Goal: Information Seeking & Learning: Learn about a topic

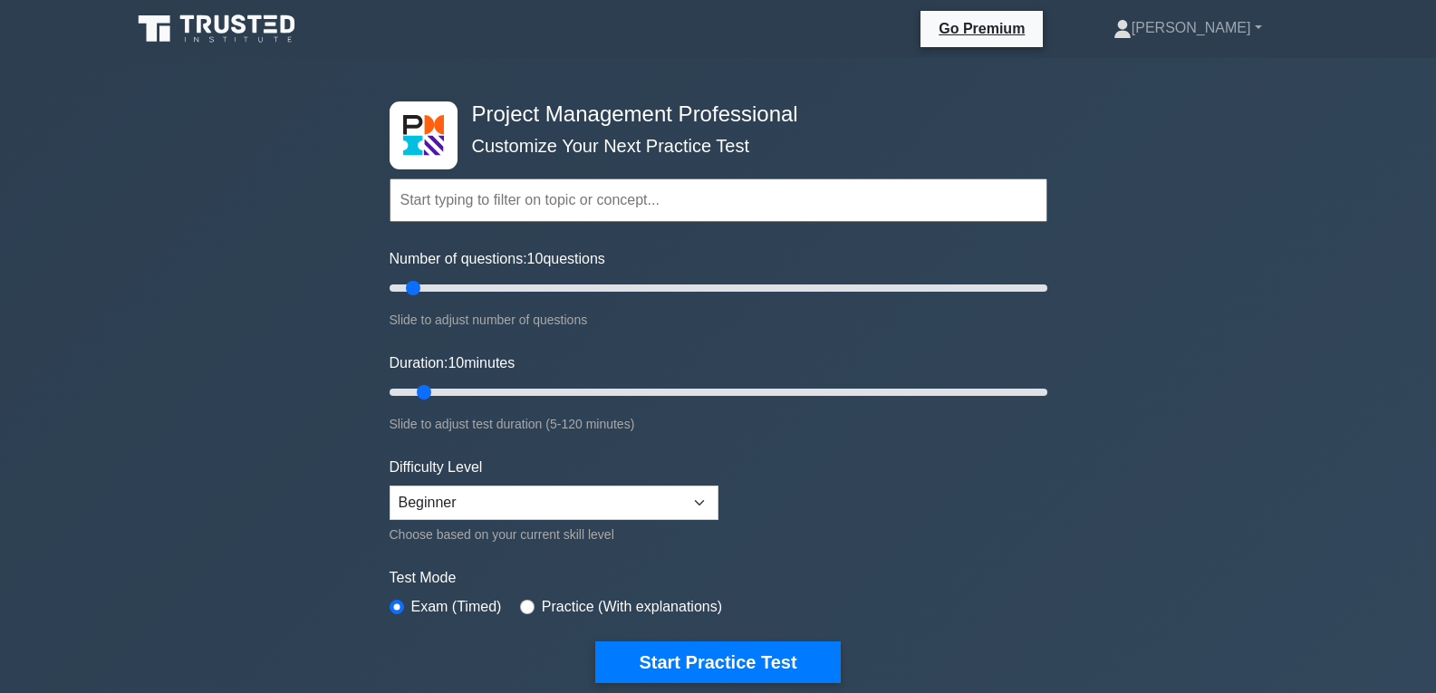
click at [200, 36] on icon at bounding box center [218, 29] width 174 height 34
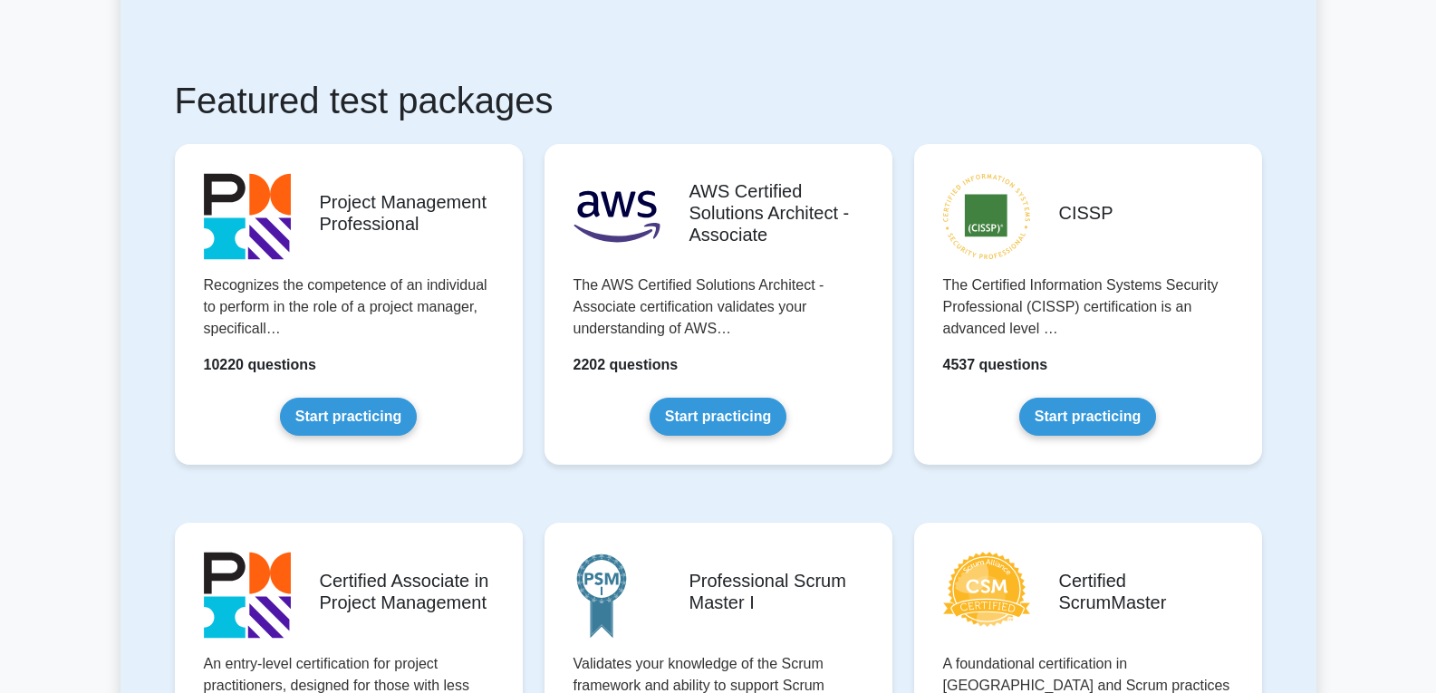
scroll to position [272, 0]
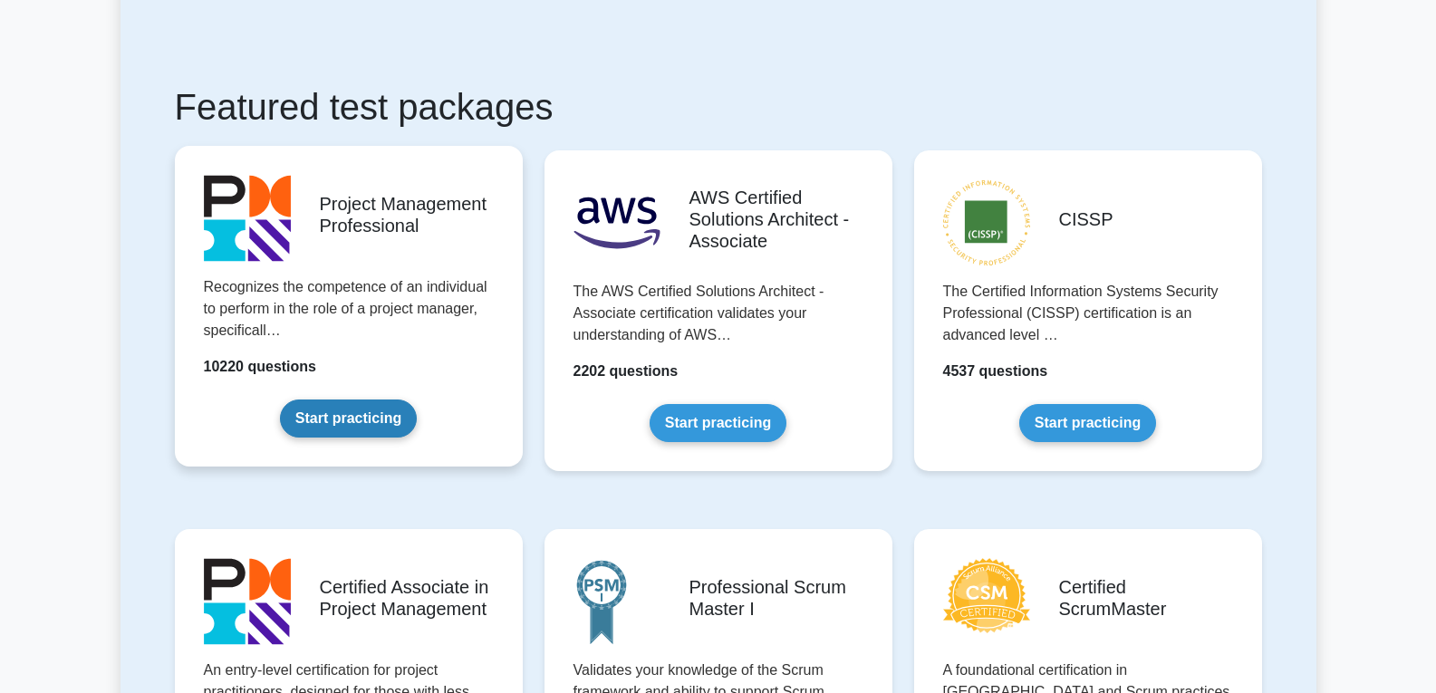
click at [361, 420] on link "Start practicing" at bounding box center [348, 419] width 137 height 38
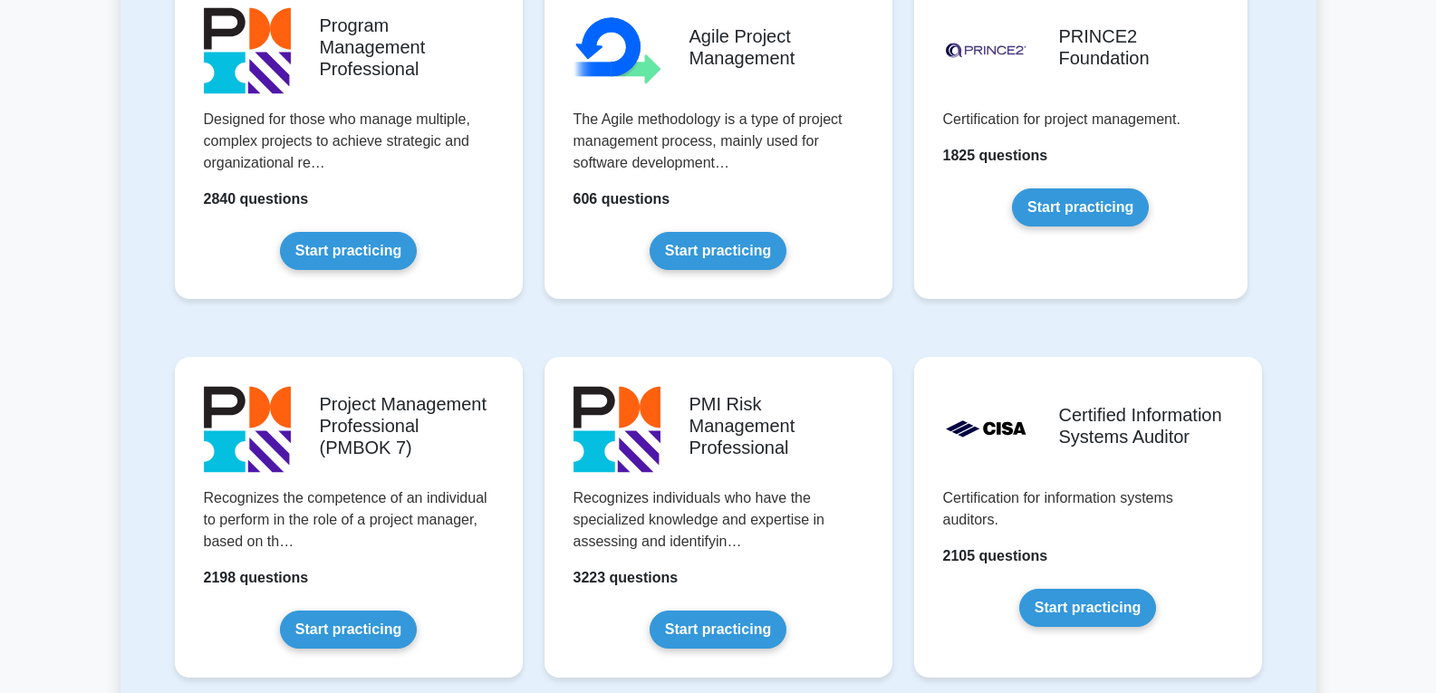
scroll to position [1359, 0]
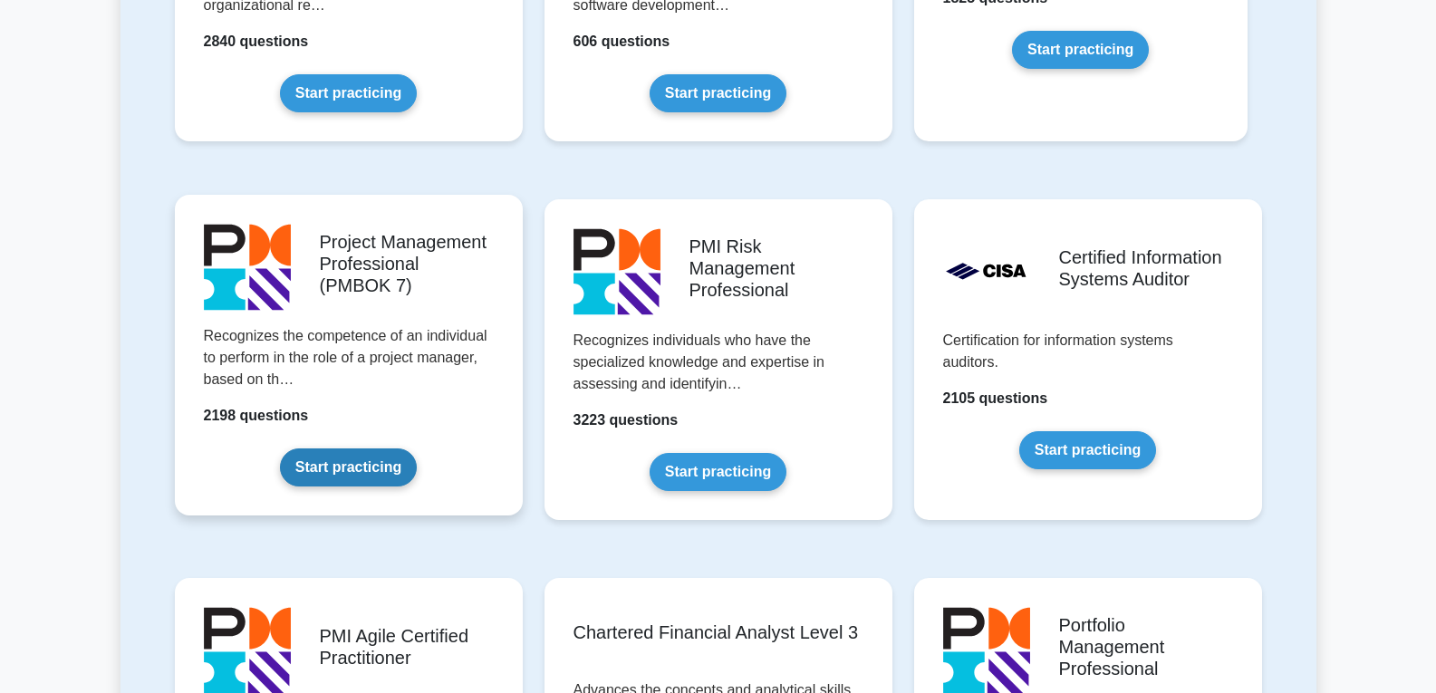
click at [331, 467] on link "Start practicing" at bounding box center [348, 467] width 137 height 38
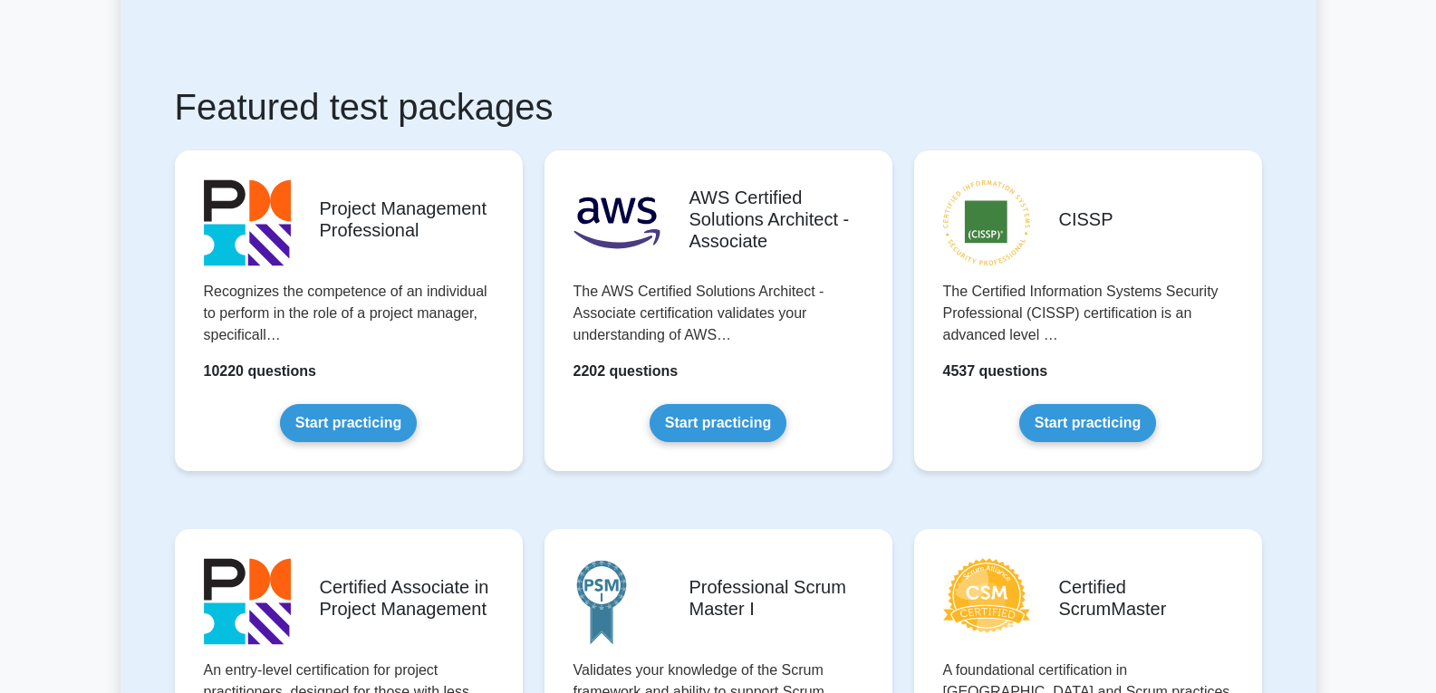
scroll to position [181, 0]
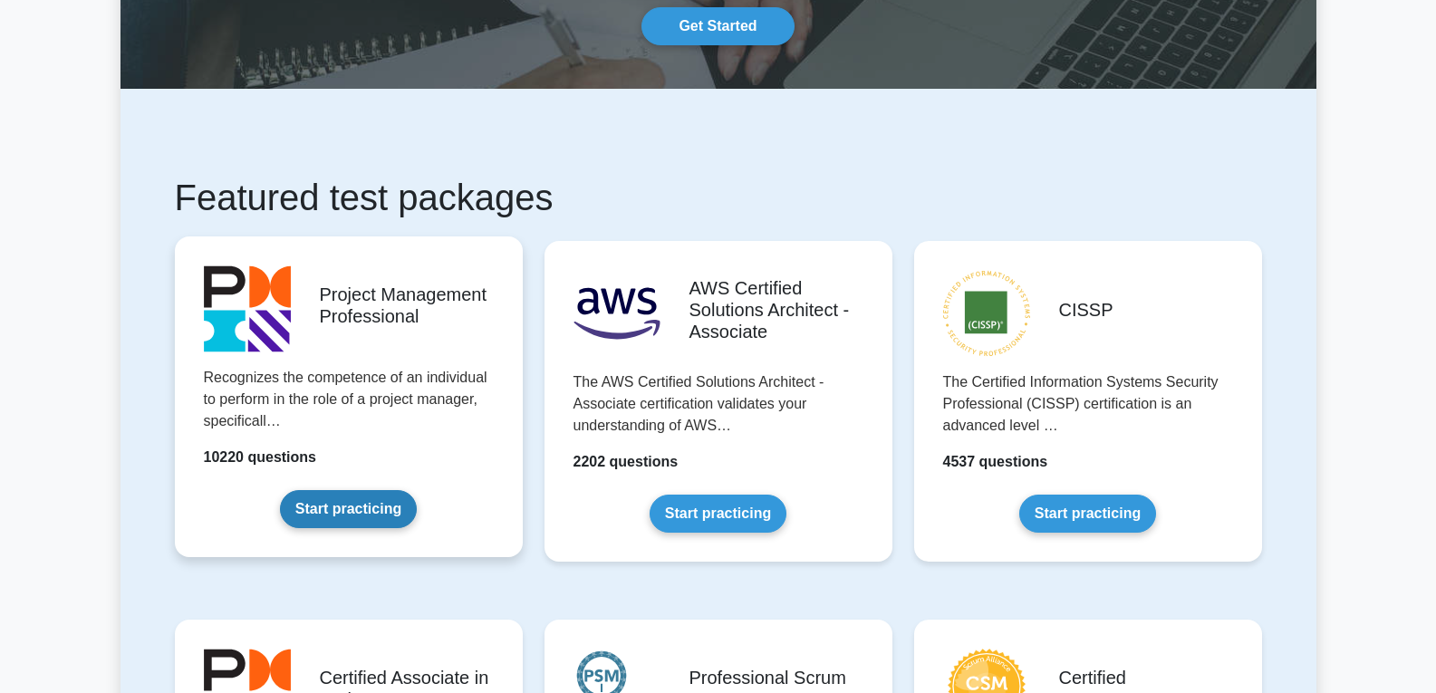
click at [342, 518] on link "Start practicing" at bounding box center [348, 509] width 137 height 38
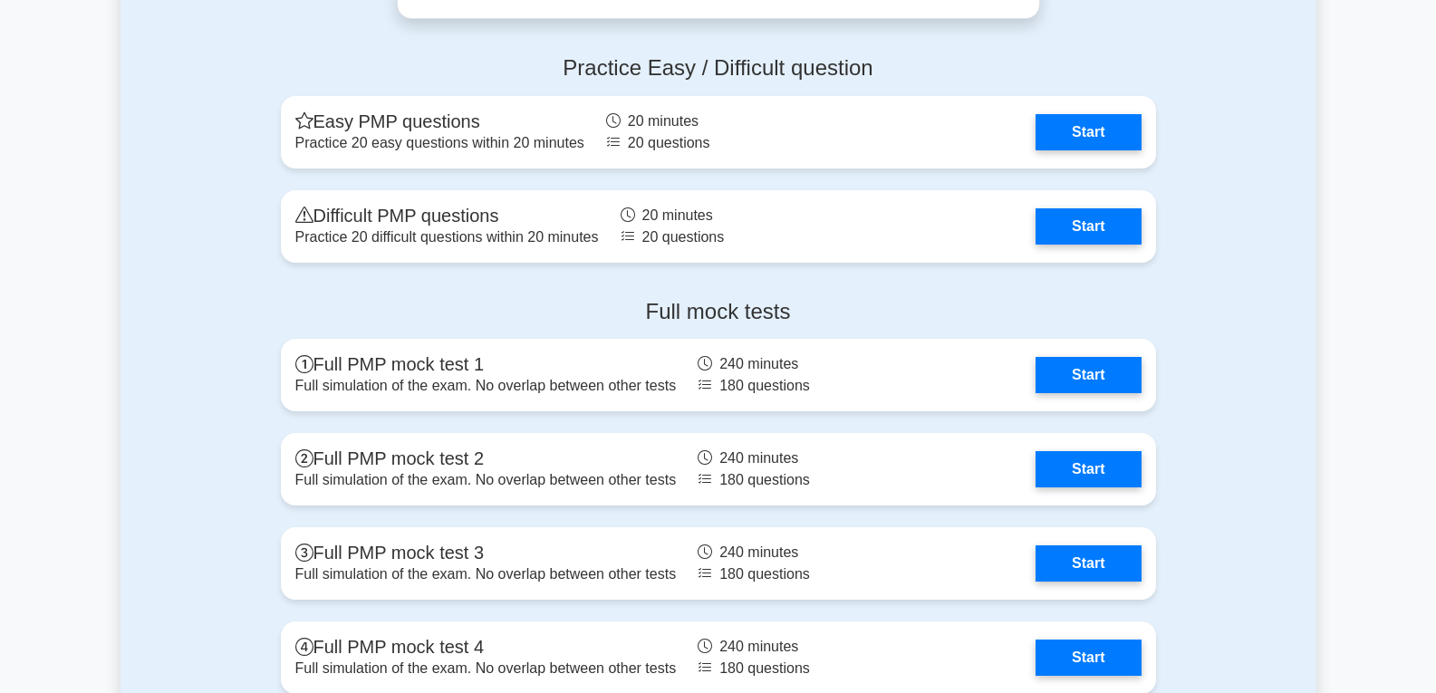
scroll to position [2265, 0]
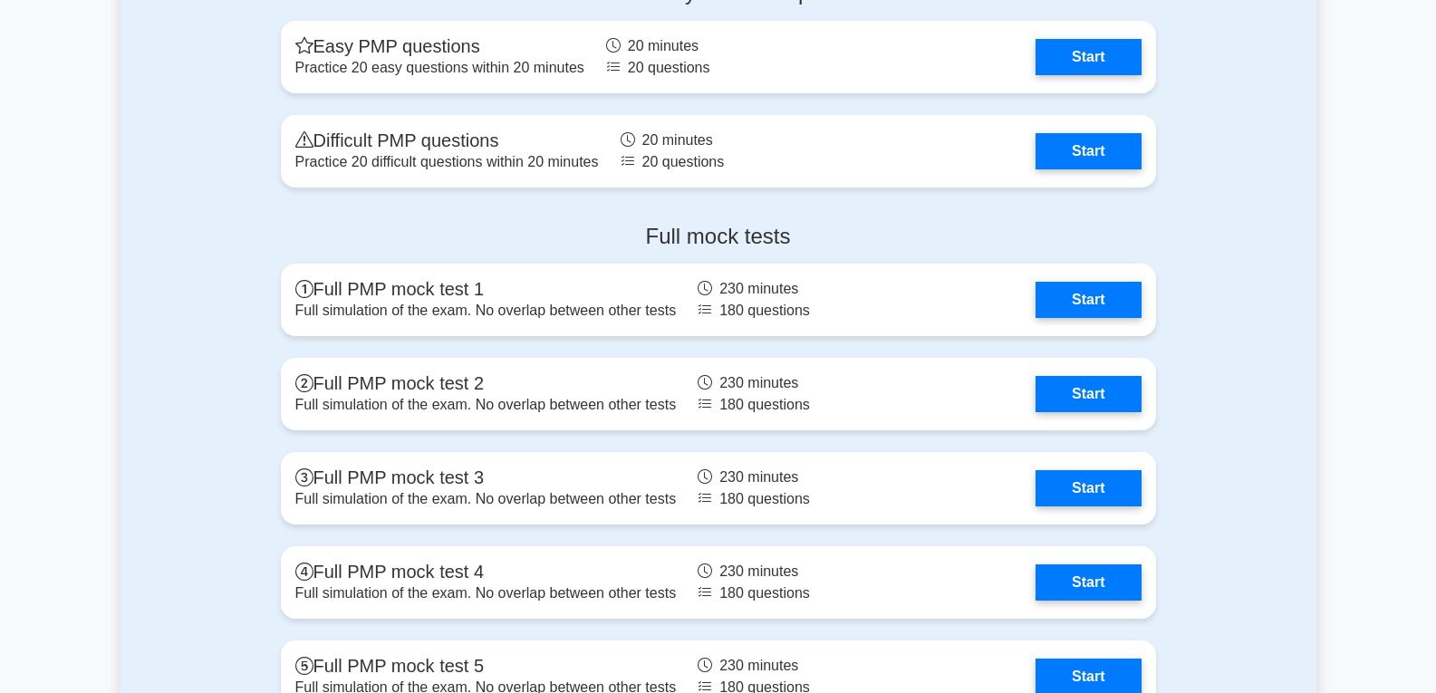
scroll to position [5798, 0]
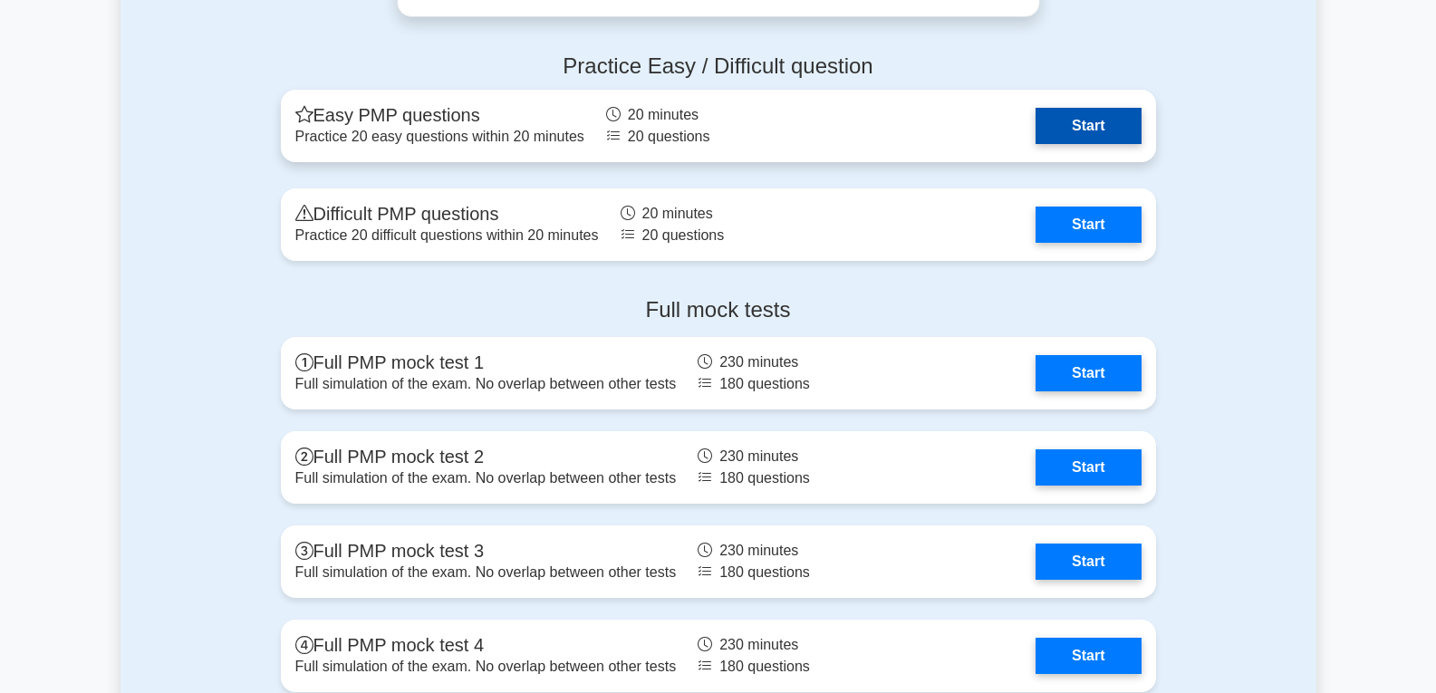
click at [1096, 108] on link "Start" at bounding box center [1088, 126] width 105 height 36
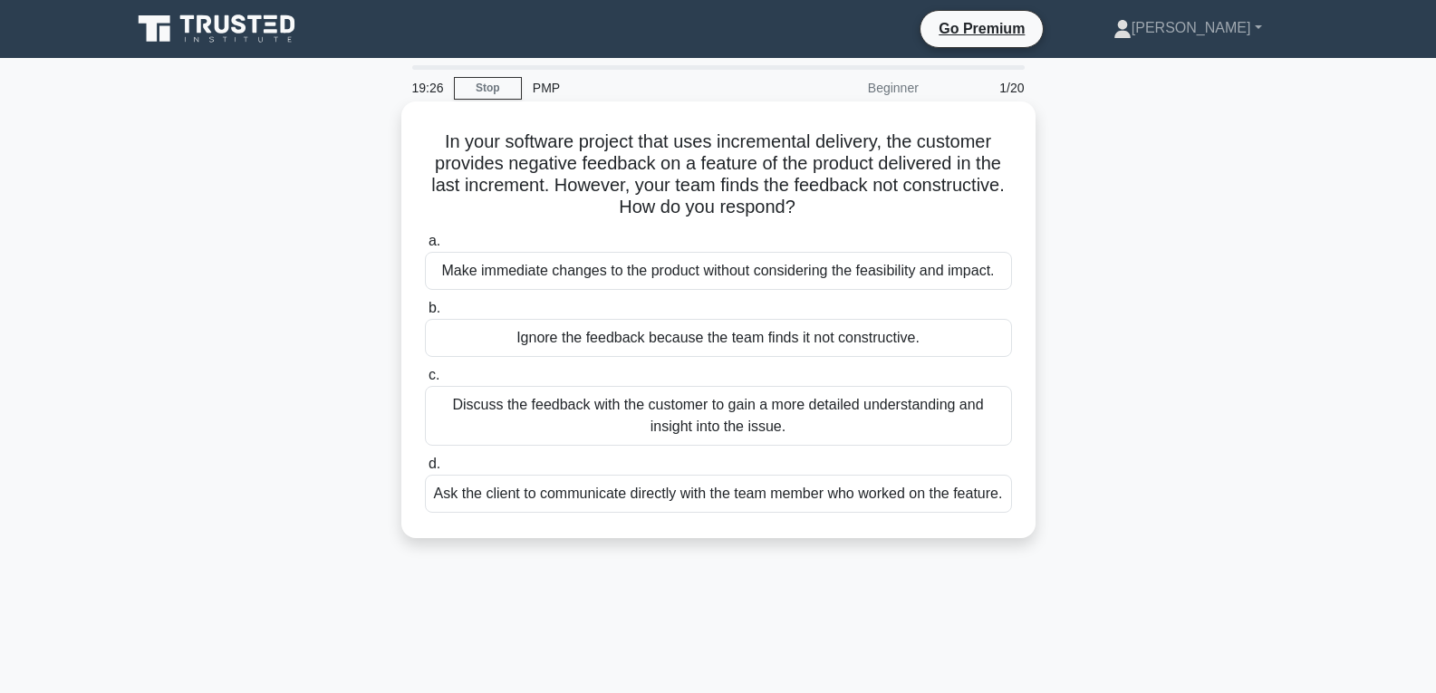
click at [779, 427] on div "Discuss the feedback with the customer to gain a more detailed understanding an…" at bounding box center [718, 416] width 587 height 60
click at [425, 381] on input "c. Discuss the feedback with the customer to gain a more detailed understanding…" at bounding box center [425, 376] width 0 height 12
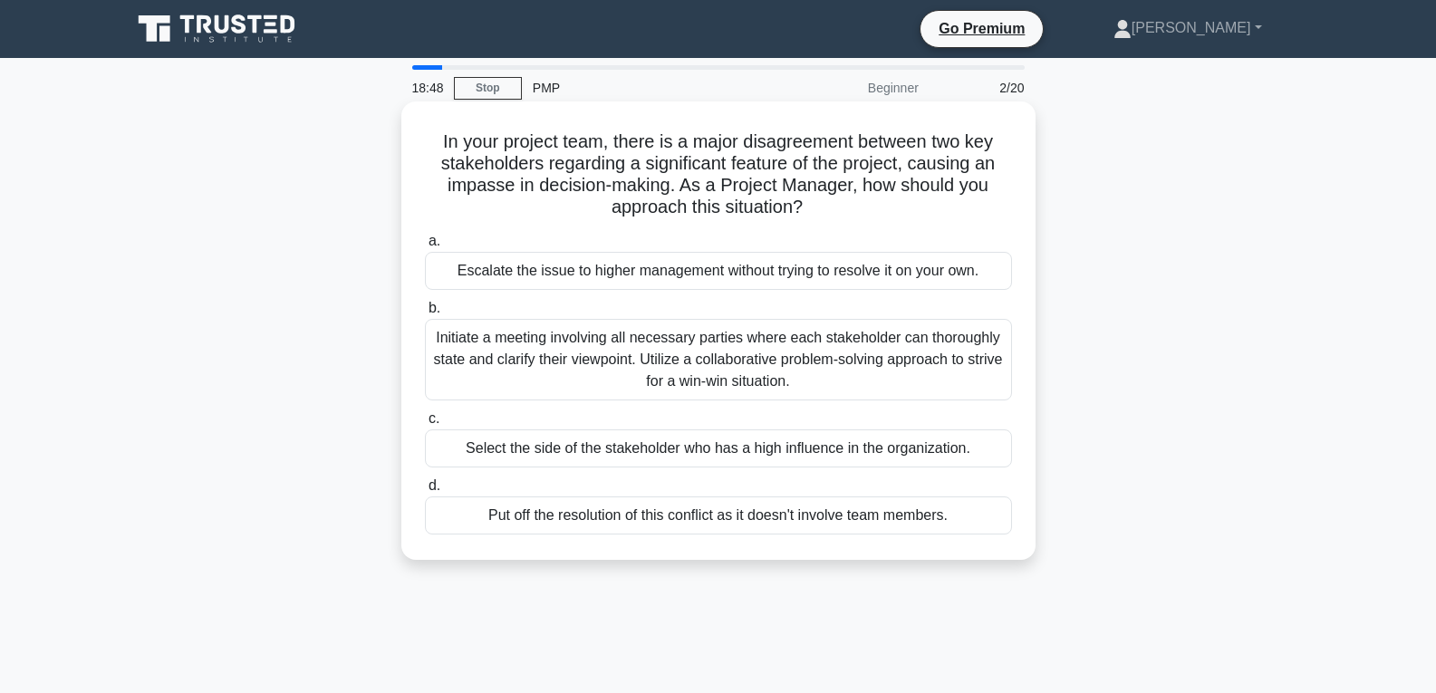
click at [623, 373] on div "Initiate a meeting involving all necessary parties where each stakeholder can t…" at bounding box center [718, 360] width 587 height 82
click at [425, 314] on input "b. Initiate a meeting involving all necessary parties where each stakeholder ca…" at bounding box center [425, 309] width 0 height 12
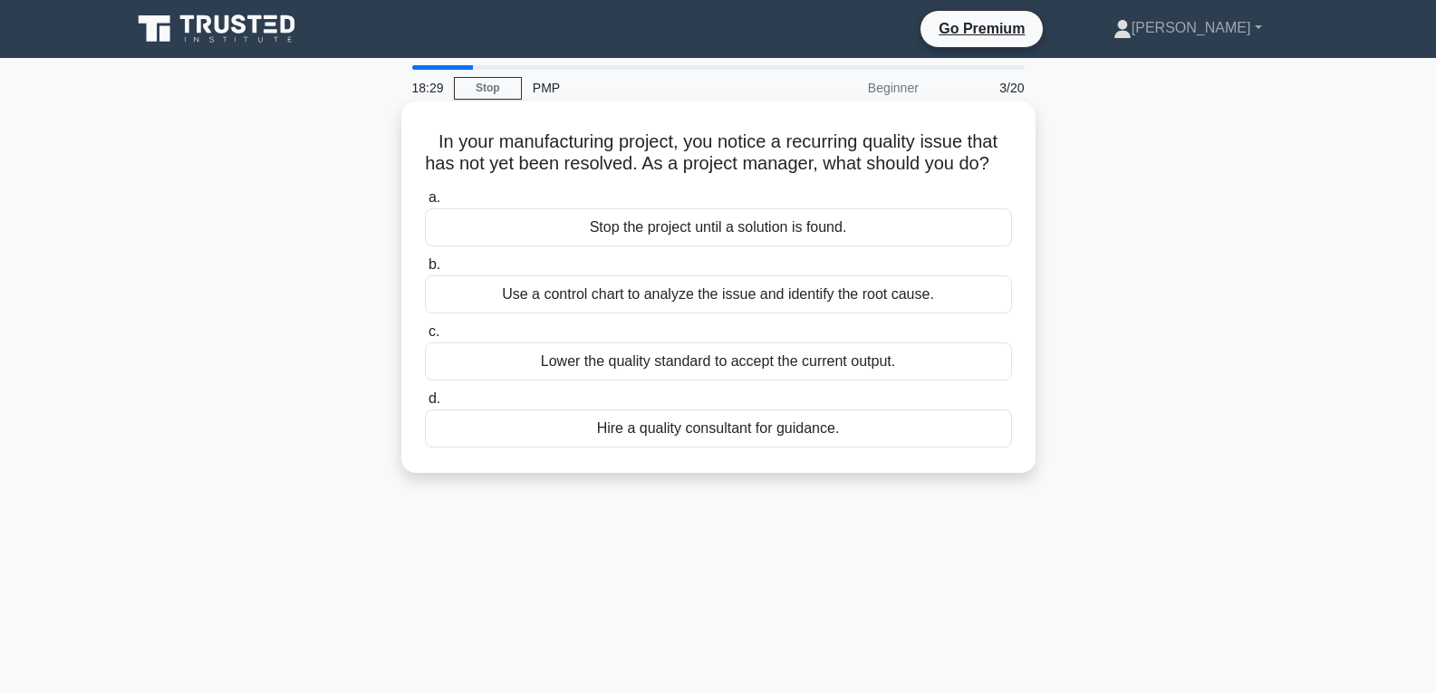
click at [658, 313] on div "Use a control chart to analyze the issue and identify the root cause." at bounding box center [718, 294] width 587 height 38
click at [425, 271] on input "b. Use a control chart to analyze the issue and identify the root cause." at bounding box center [425, 265] width 0 height 12
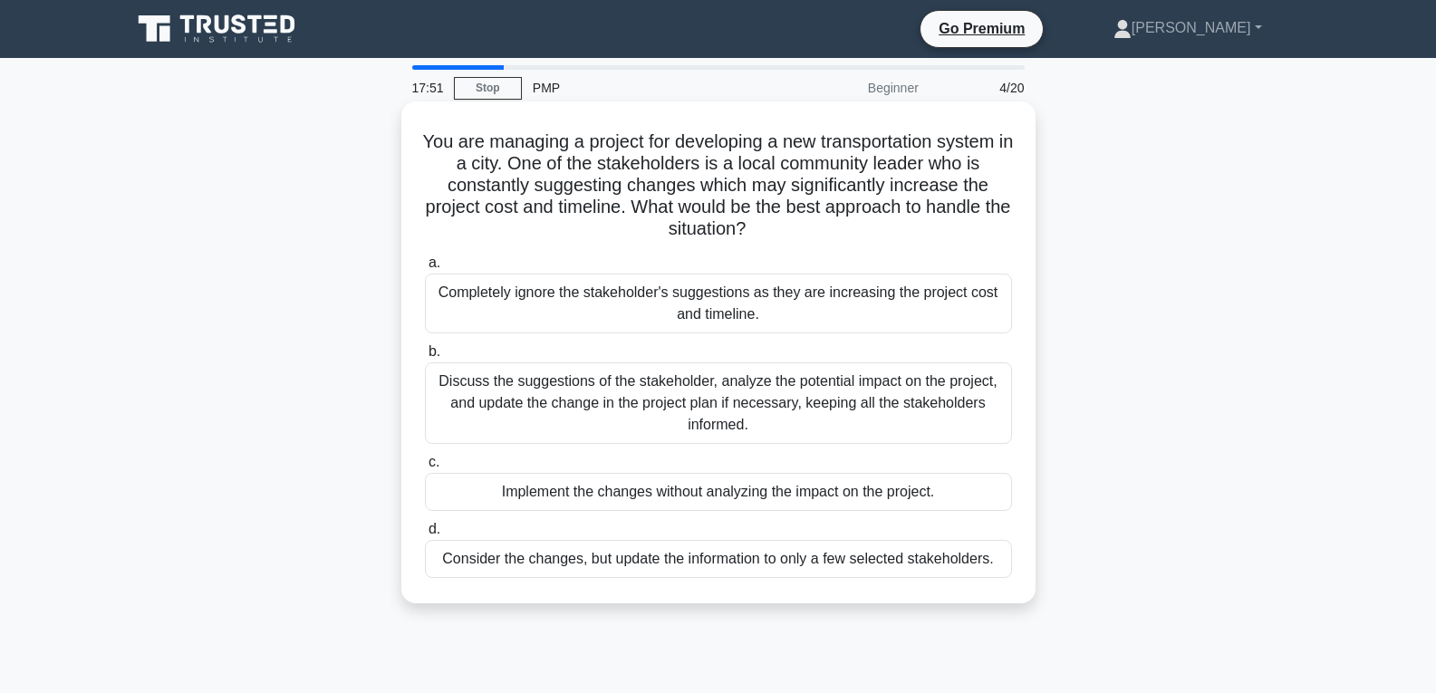
click at [934, 386] on div "Discuss the suggestions of the stakeholder, analyze the potential impact on the…" at bounding box center [718, 403] width 587 height 82
click at [425, 358] on input "b. Discuss the suggestions of the stakeholder, analyze the potential impact on …" at bounding box center [425, 352] width 0 height 12
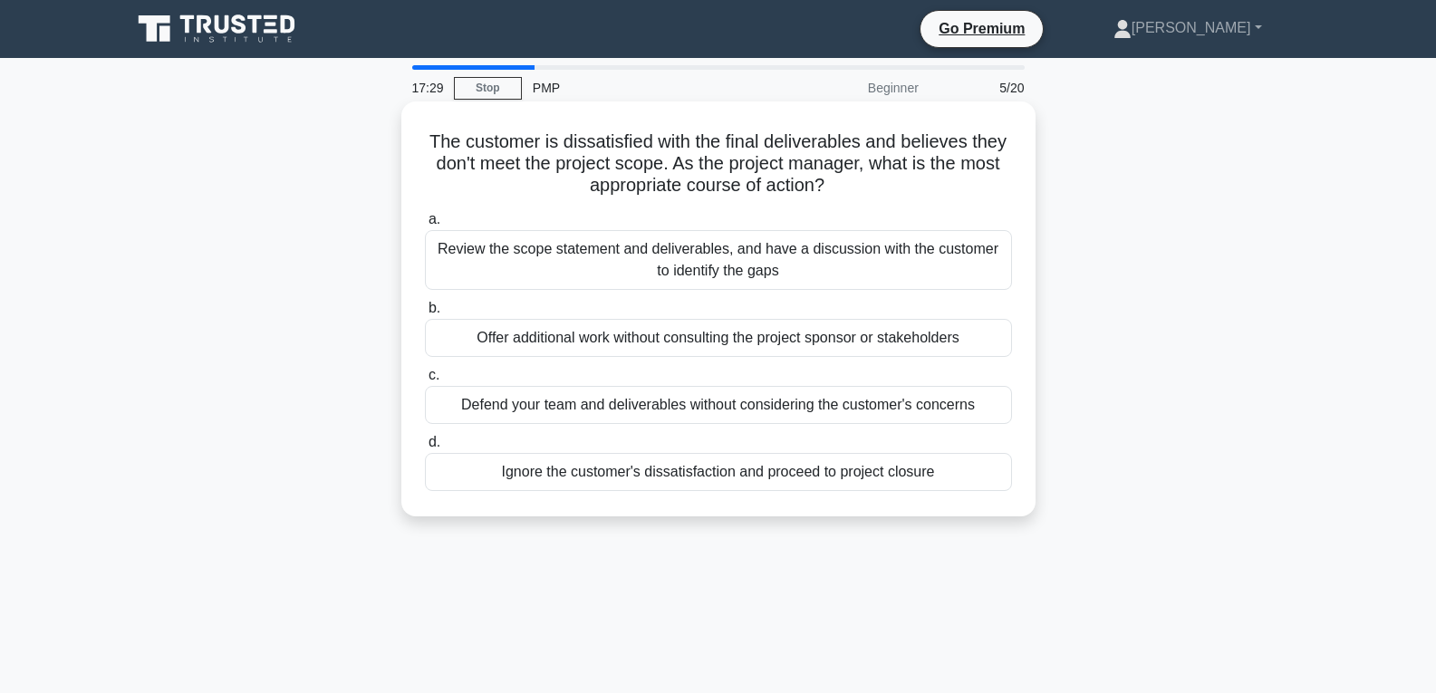
click at [700, 276] on div "Review the scope statement and deliverables, and have a discussion with the cus…" at bounding box center [718, 260] width 587 height 60
click at [425, 226] on input "a. Review the scope statement and deliverables, and have a discussion with the …" at bounding box center [425, 220] width 0 height 12
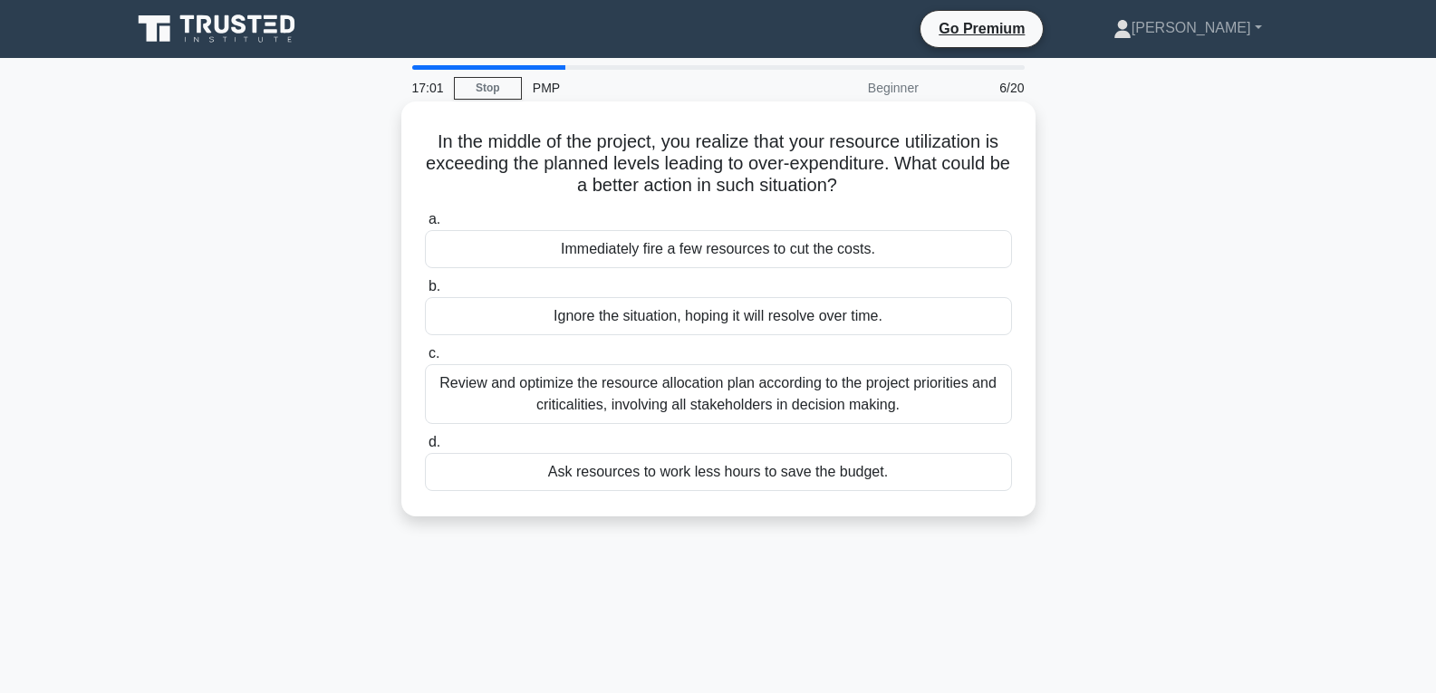
click at [711, 406] on div "Review and optimize the resource allocation plan according to the project prior…" at bounding box center [718, 394] width 587 height 60
click at [425, 360] on input "c. Review and optimize the resource allocation plan according to the project pr…" at bounding box center [425, 354] width 0 height 12
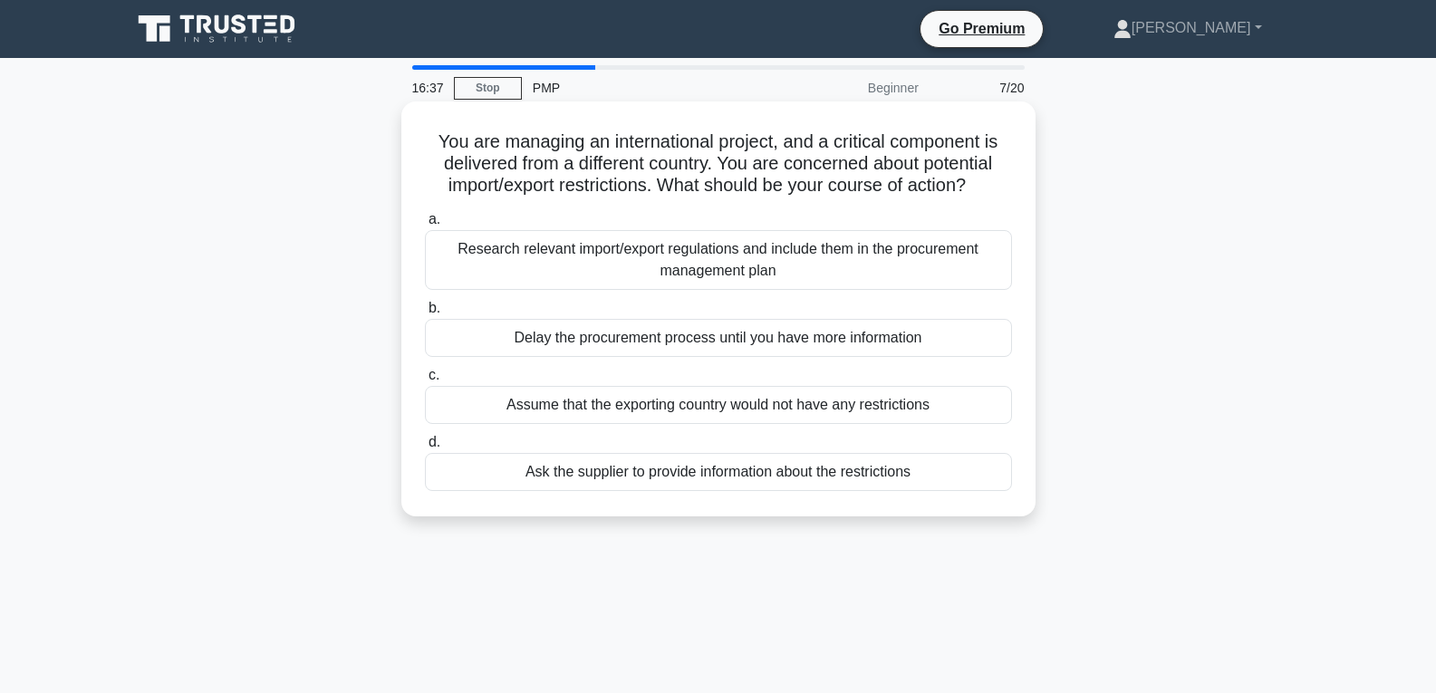
click at [723, 276] on div "Research relevant import/export regulations and include them in the procurement…" at bounding box center [718, 260] width 587 height 60
click at [425, 226] on input "a. Research relevant import/export regulations and include them in the procurem…" at bounding box center [425, 220] width 0 height 12
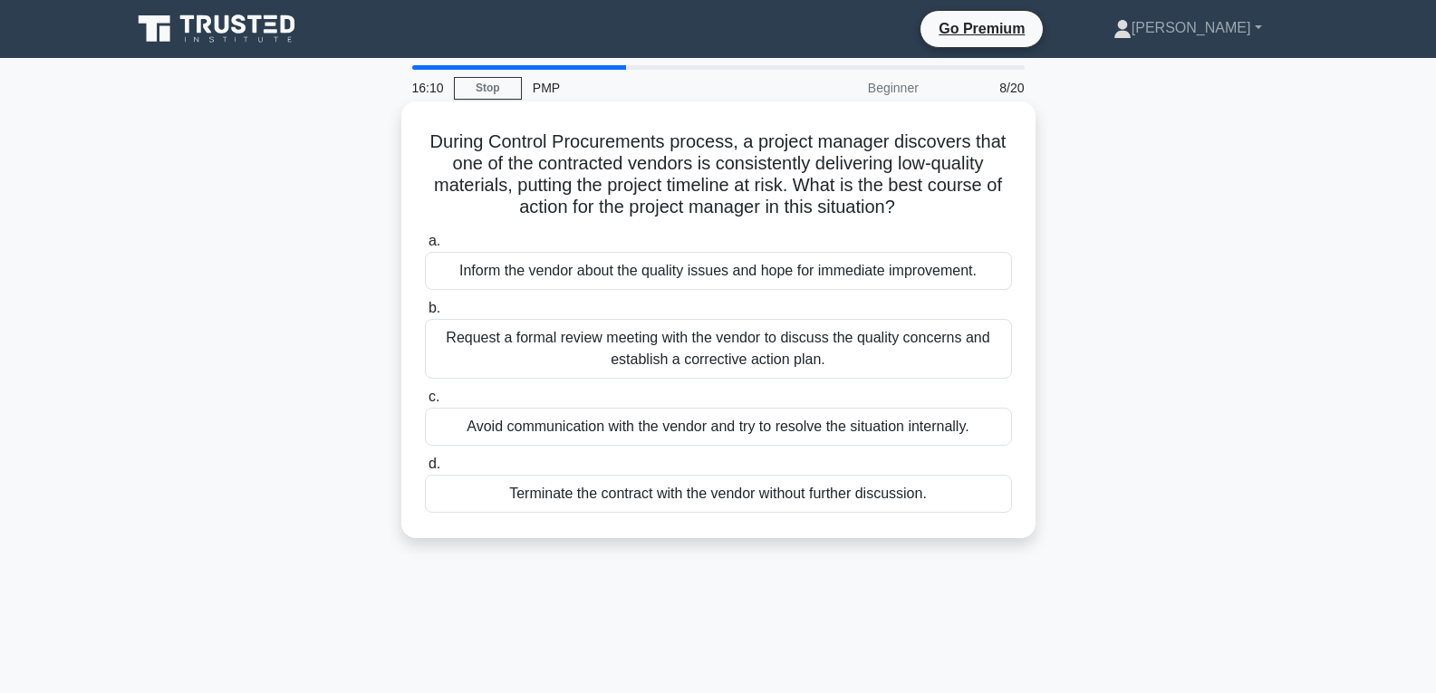
click at [698, 353] on div "Request a formal review meeting with the vendor to discuss the quality concerns…" at bounding box center [718, 349] width 587 height 60
click at [425, 314] on input "b. Request a formal review meeting with the vendor to discuss the quality conce…" at bounding box center [425, 309] width 0 height 12
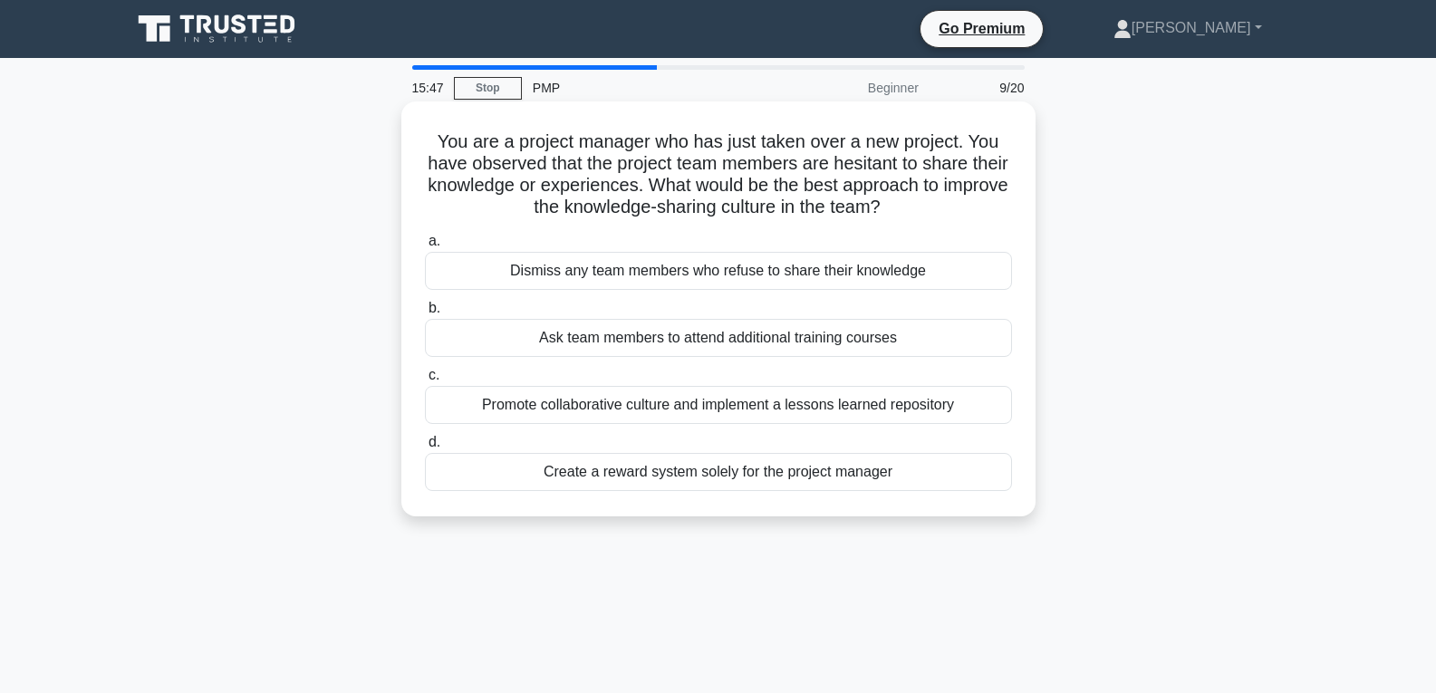
click at [751, 418] on div "Promote collaborative culture and implement a lessons learned repository" at bounding box center [718, 405] width 587 height 38
click at [425, 381] on input "c. Promote collaborative culture and implement a lessons learned repository" at bounding box center [425, 376] width 0 height 12
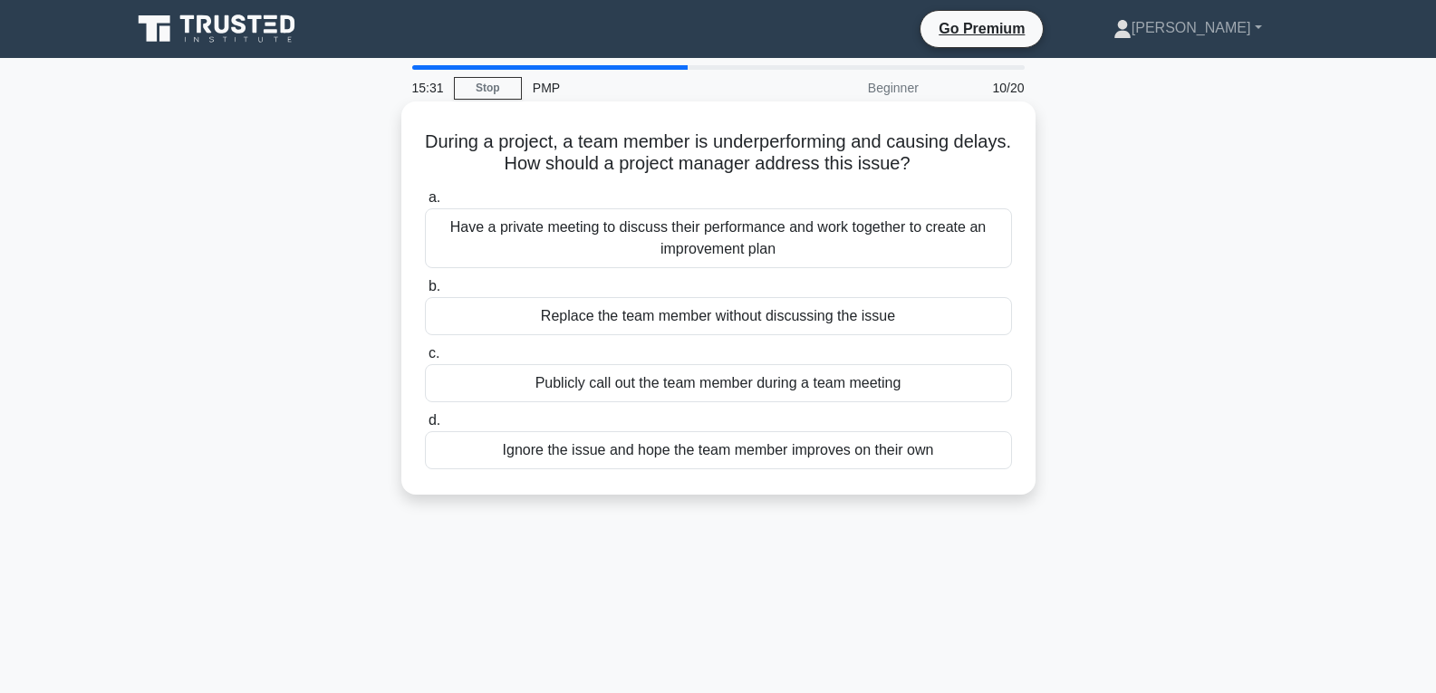
click at [863, 243] on div "Have a private meeting to discuss their performance and work together to create…" at bounding box center [718, 238] width 587 height 60
click at [425, 204] on input "a. Have a private meeting to discuss their performance and work together to cre…" at bounding box center [425, 198] width 0 height 12
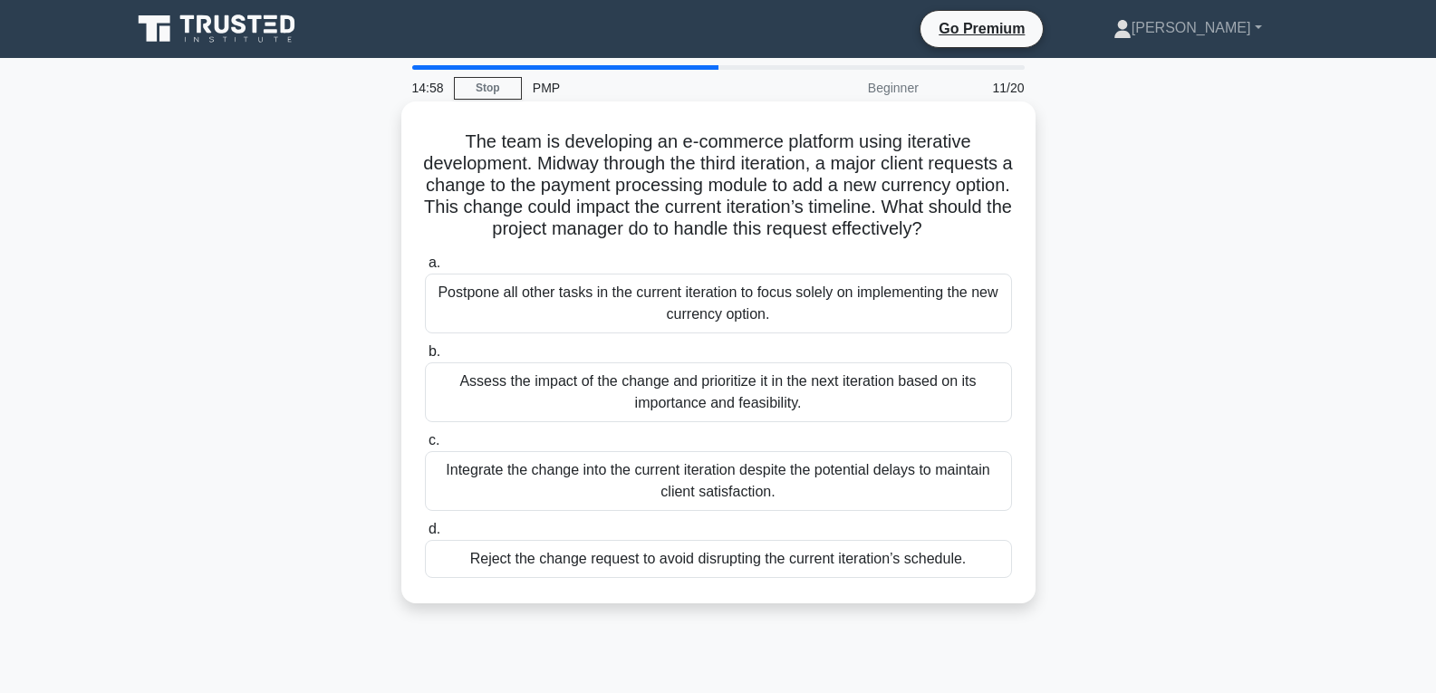
click at [867, 410] on div "Assess the impact of the change and prioritize it in the next iteration based o…" at bounding box center [718, 392] width 587 height 60
click at [425, 358] on input "b. Assess the impact of the change and prioritize it in the next iteration base…" at bounding box center [425, 352] width 0 height 12
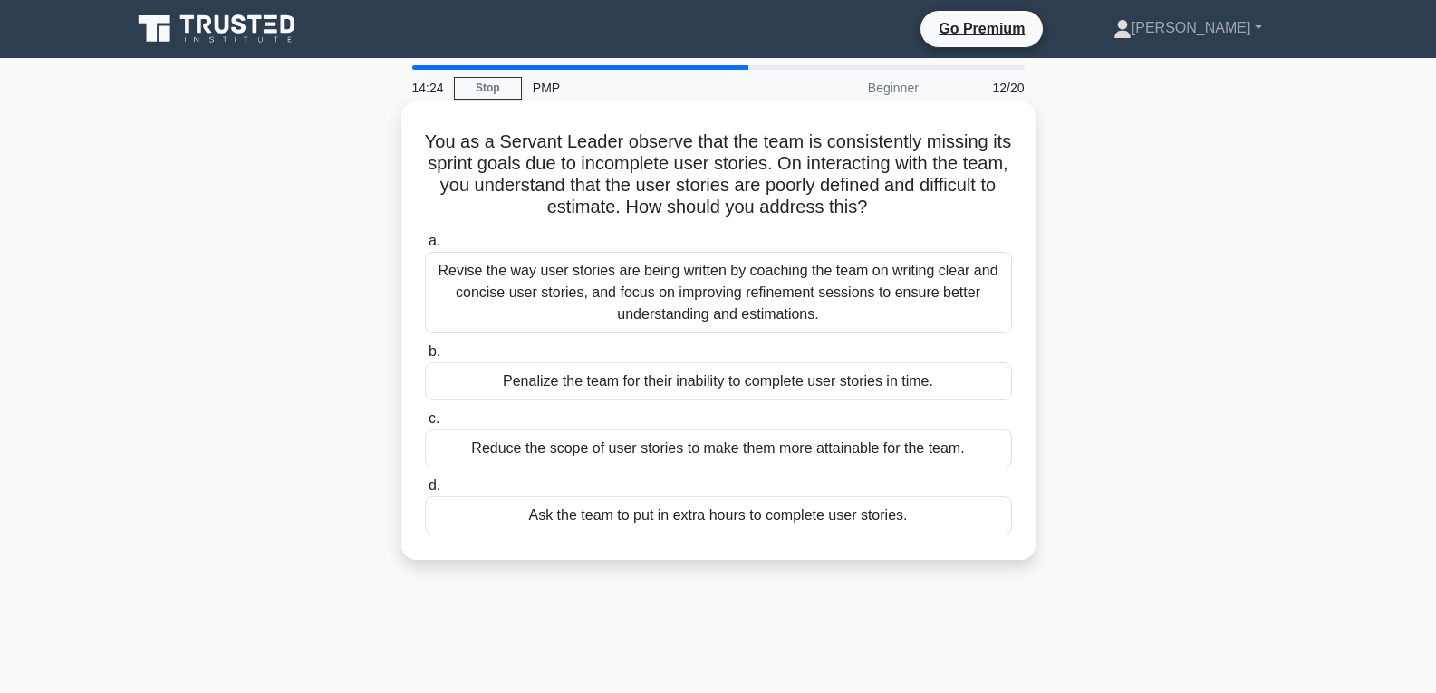
click at [829, 323] on div "Revise the way user stories are being written by coaching the team on writing c…" at bounding box center [718, 293] width 587 height 82
click at [425, 247] on input "a. Revise the way user stories are being written by coaching the team on writin…" at bounding box center [425, 242] width 0 height 12
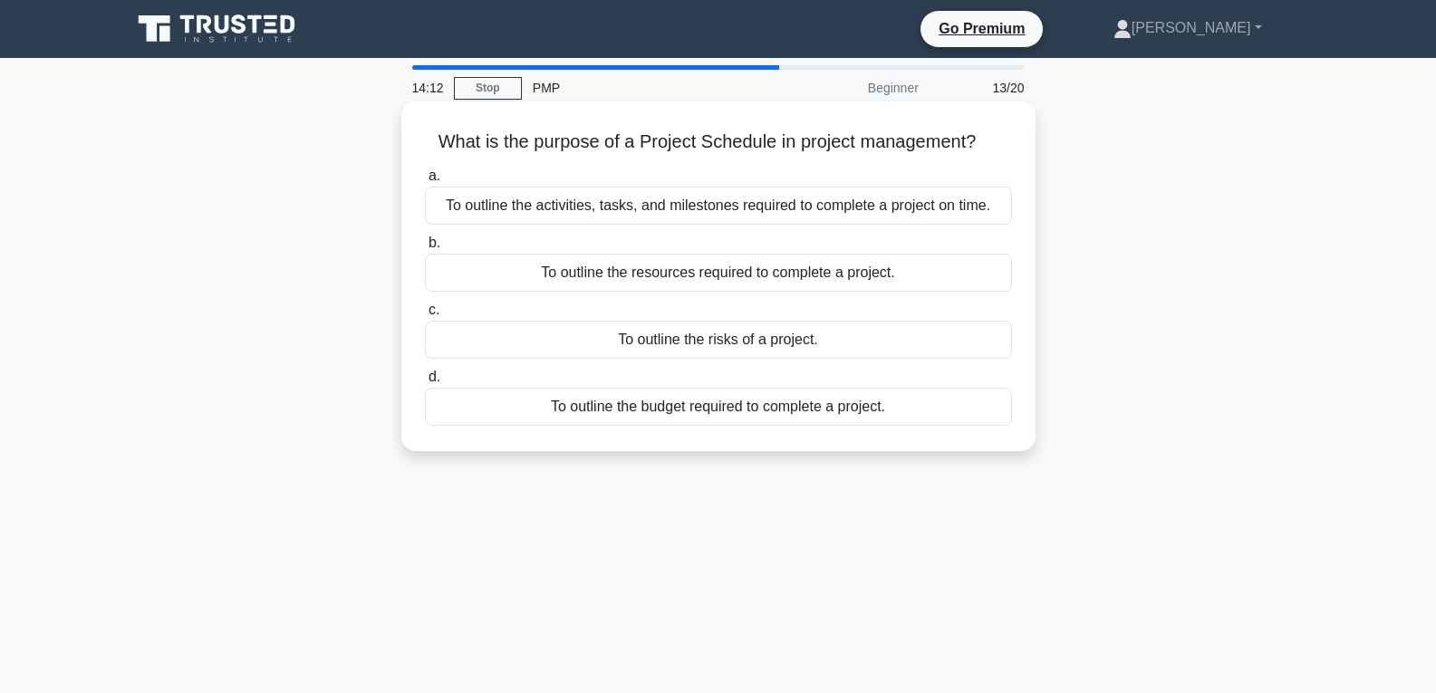
click at [671, 212] on div "To outline the activities, tasks, and milestones required to complete a project…" at bounding box center [718, 206] width 587 height 38
click at [425, 182] on input "a. To outline the activities, tasks, and milestones required to complete a proj…" at bounding box center [425, 176] width 0 height 12
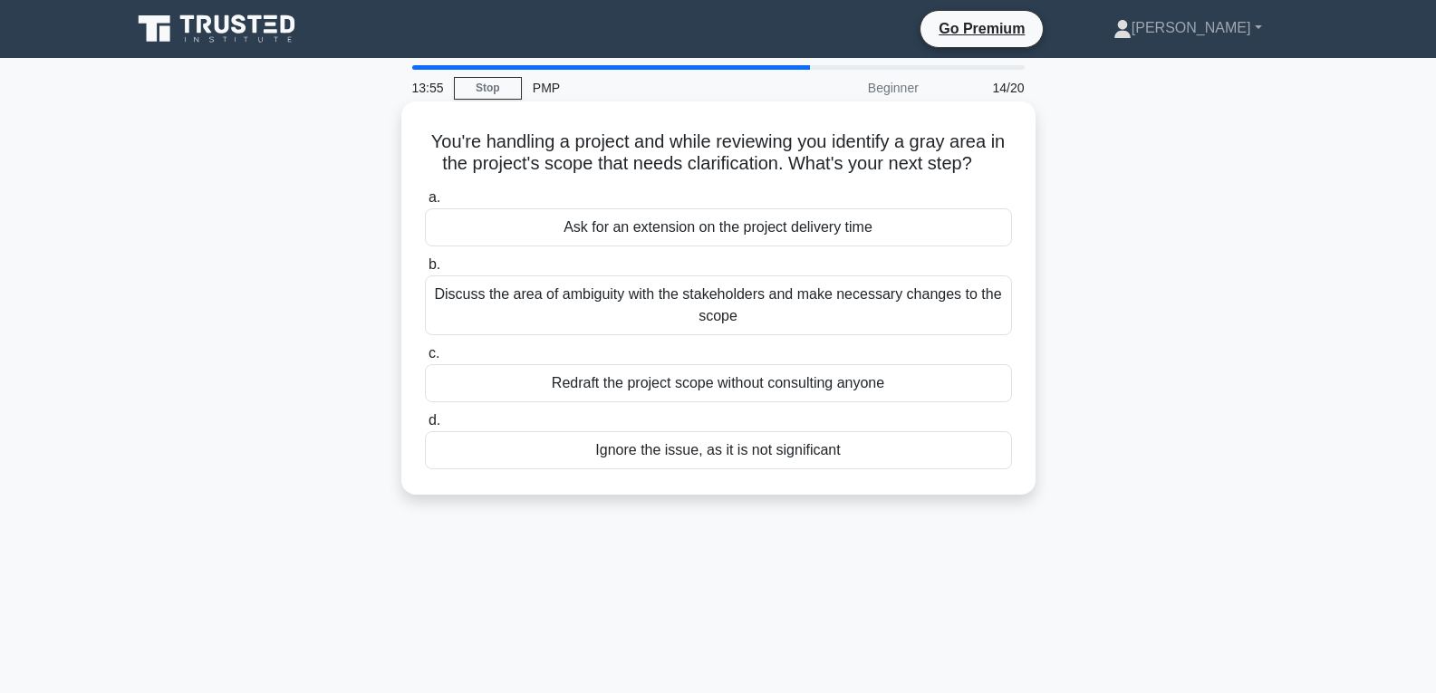
click at [670, 317] on div "Discuss the area of ambiguity with the stakeholders and make necessary changes …" at bounding box center [718, 305] width 587 height 60
click at [425, 271] on input "b. Discuss the area of ambiguity with the stakeholders and make necessary chang…" at bounding box center [425, 265] width 0 height 12
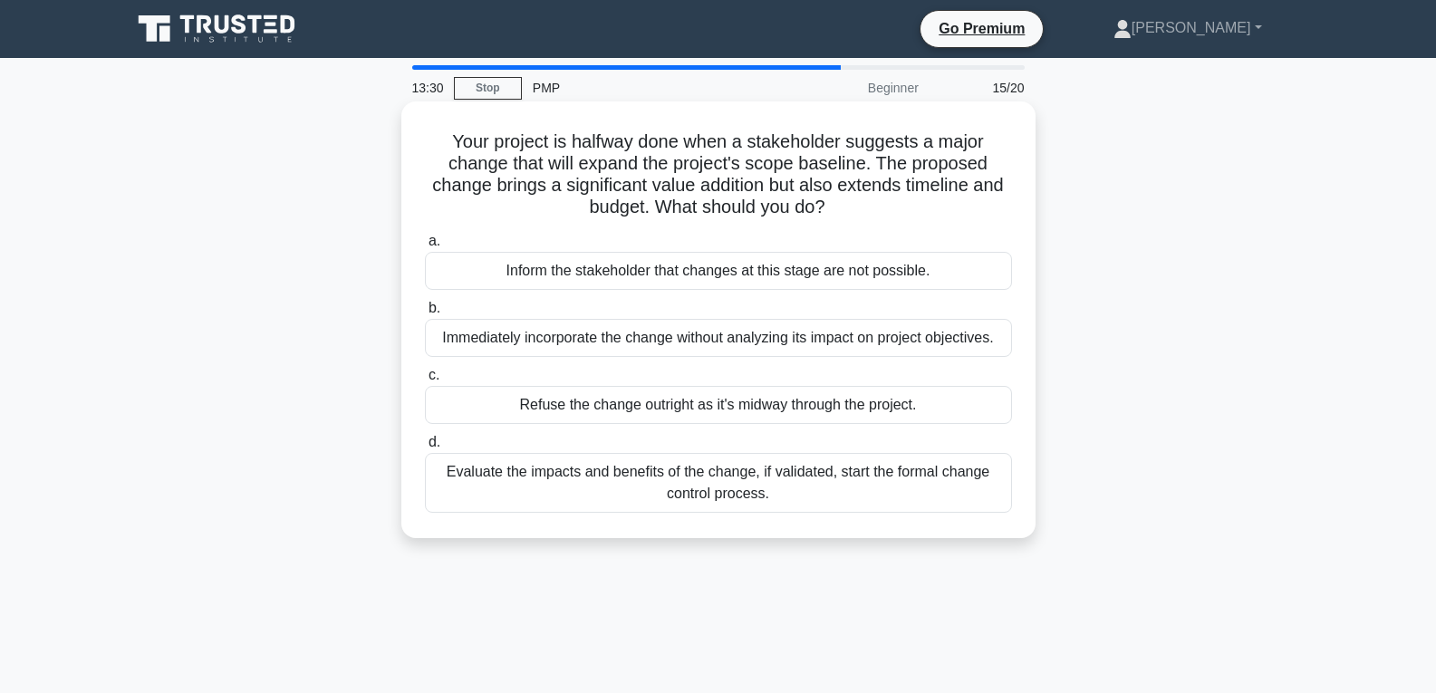
click at [692, 498] on div "Evaluate the impacts and benefits of the change, if validated, start the formal…" at bounding box center [718, 483] width 587 height 60
click at [425, 448] on input "d. Evaluate the impacts and benefits of the change, if validated, start the for…" at bounding box center [425, 443] width 0 height 12
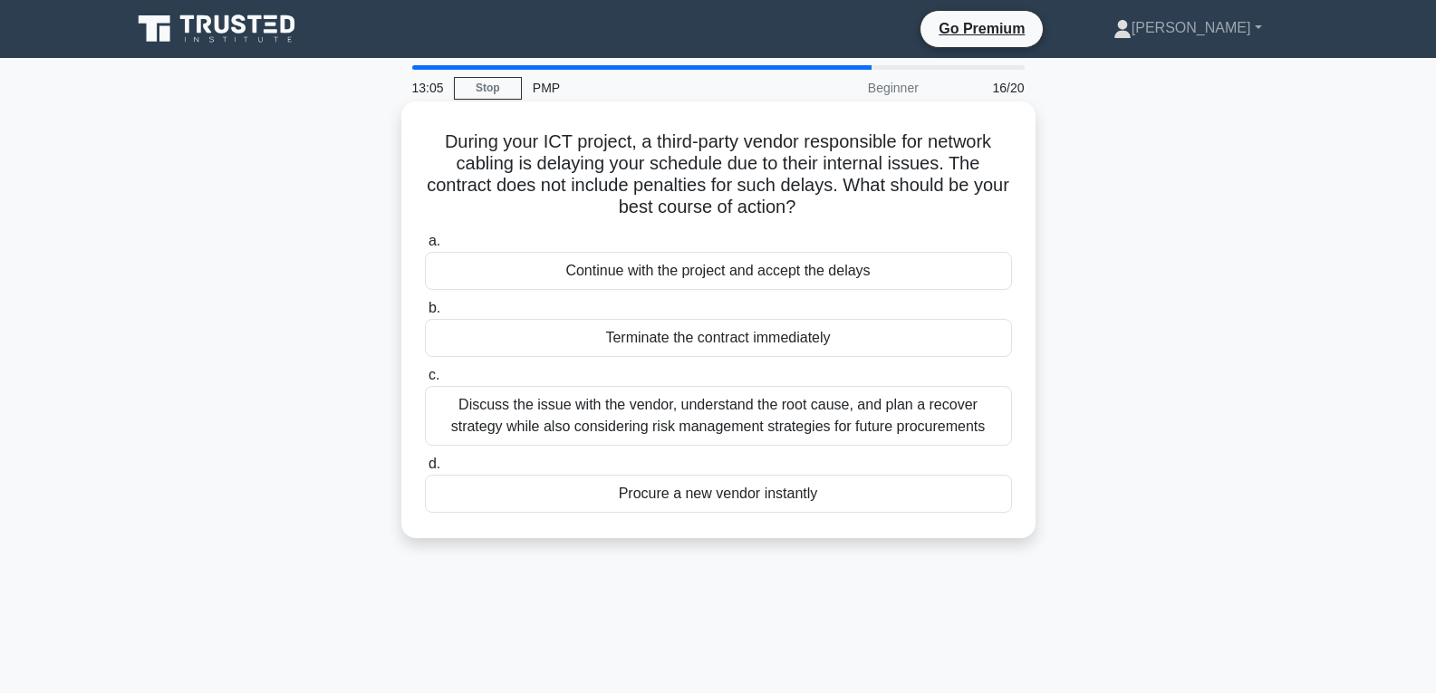
click at [936, 438] on div "Discuss the issue with the vendor, understand the root cause, and plan a recove…" at bounding box center [718, 416] width 587 height 60
click at [425, 381] on input "c. Discuss the issue with the vendor, understand the root cause, and plan a rec…" at bounding box center [425, 376] width 0 height 12
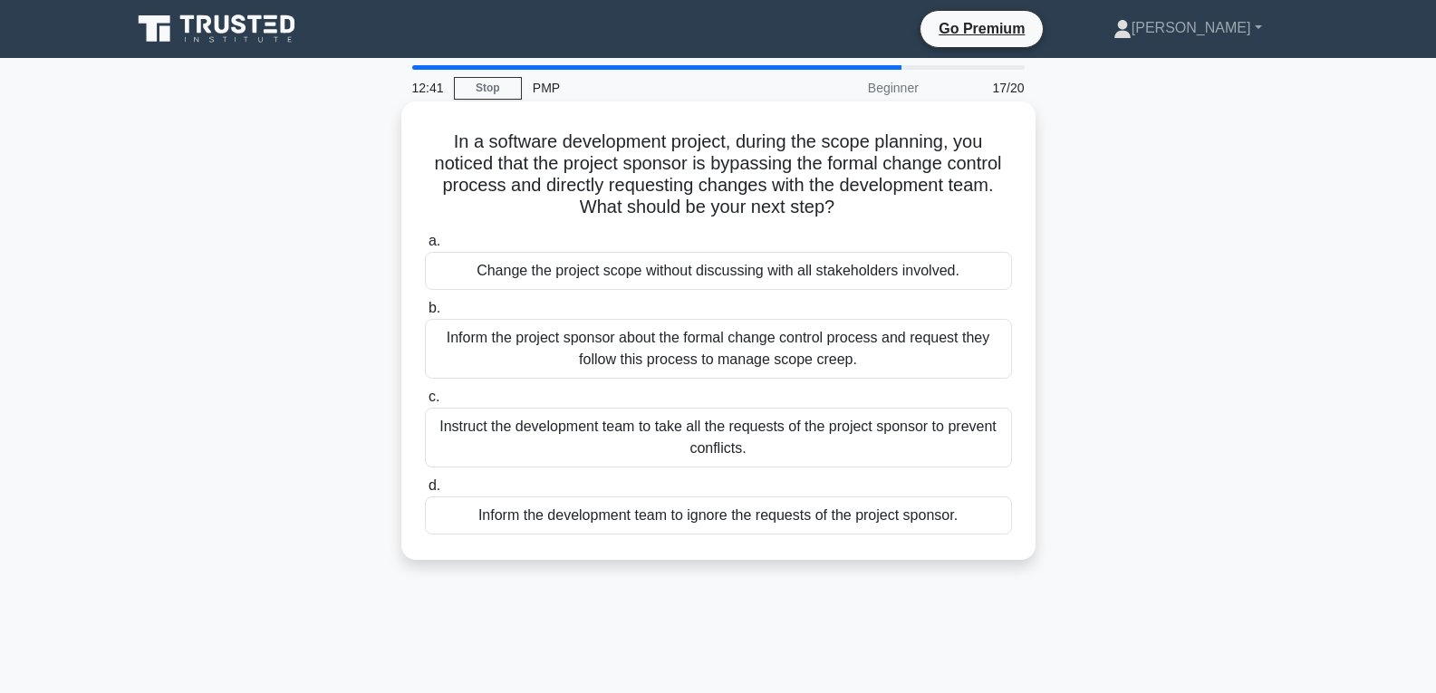
click at [678, 346] on div "Inform the project sponsor about the formal change control process and request …" at bounding box center [718, 349] width 587 height 60
click at [425, 314] on input "b. Inform the project sponsor about the formal change control process and reque…" at bounding box center [425, 309] width 0 height 12
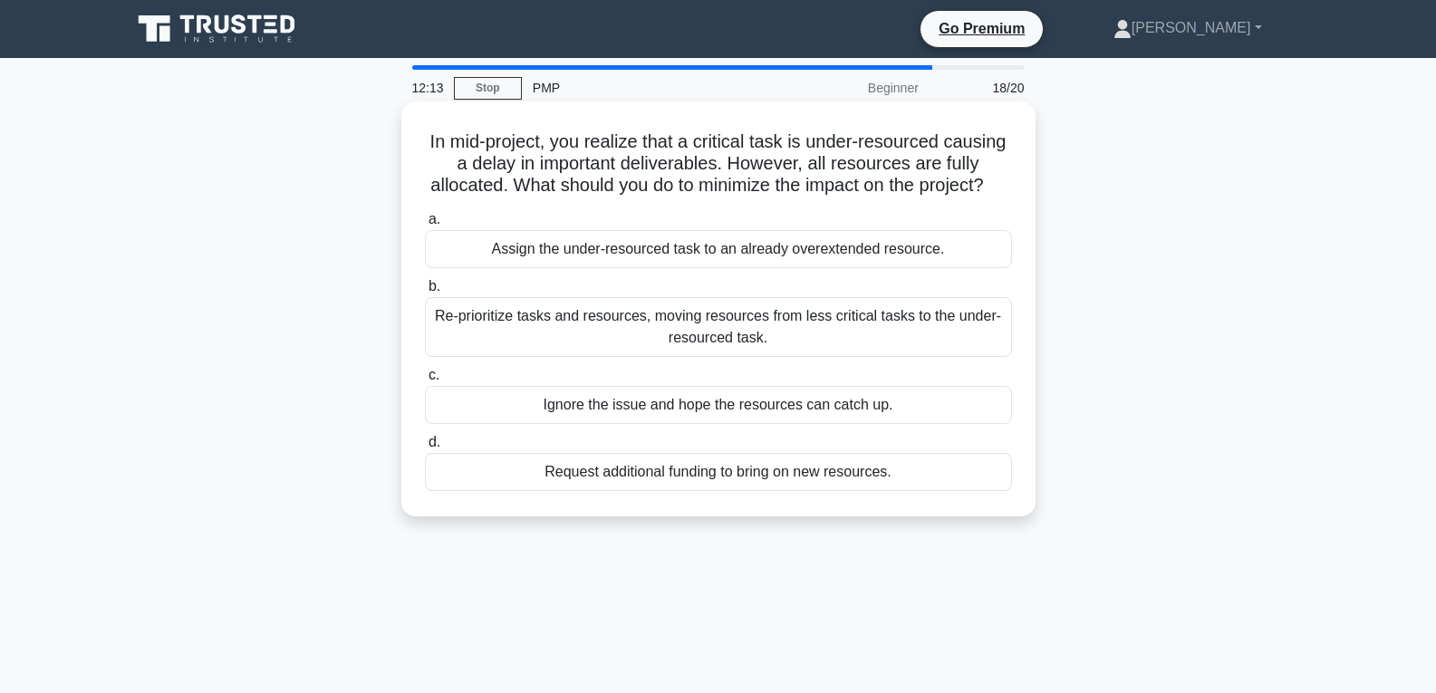
click at [630, 357] on div "Re-prioritize tasks and resources, moving resources from less critical tasks to…" at bounding box center [718, 327] width 587 height 60
click at [425, 293] on input "b. Re-prioritize tasks and resources, moving resources from less critical tasks…" at bounding box center [425, 287] width 0 height 12
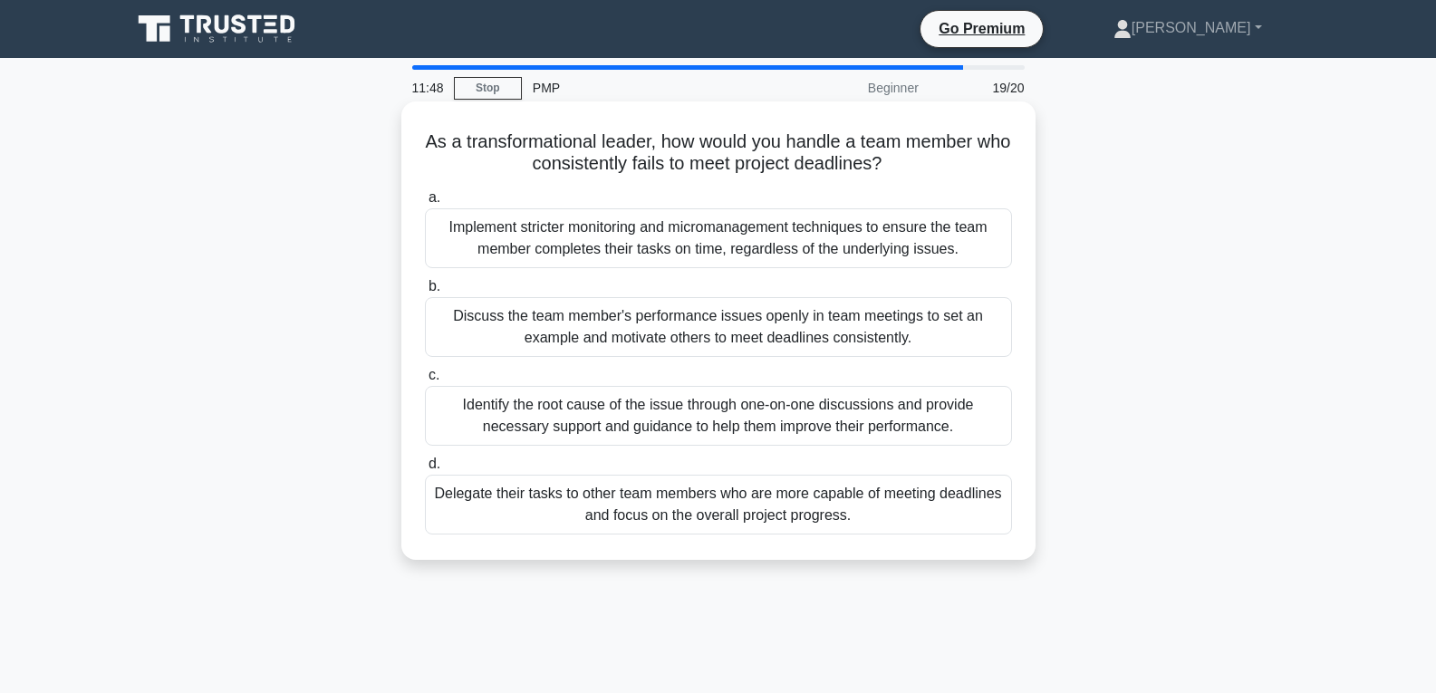
click at [863, 429] on div "Identify the root cause of the issue through one-on-one discussions and provide…" at bounding box center [718, 416] width 587 height 60
click at [425, 381] on input "c. Identify the root cause of the issue through one-on-one discussions and prov…" at bounding box center [425, 376] width 0 height 12
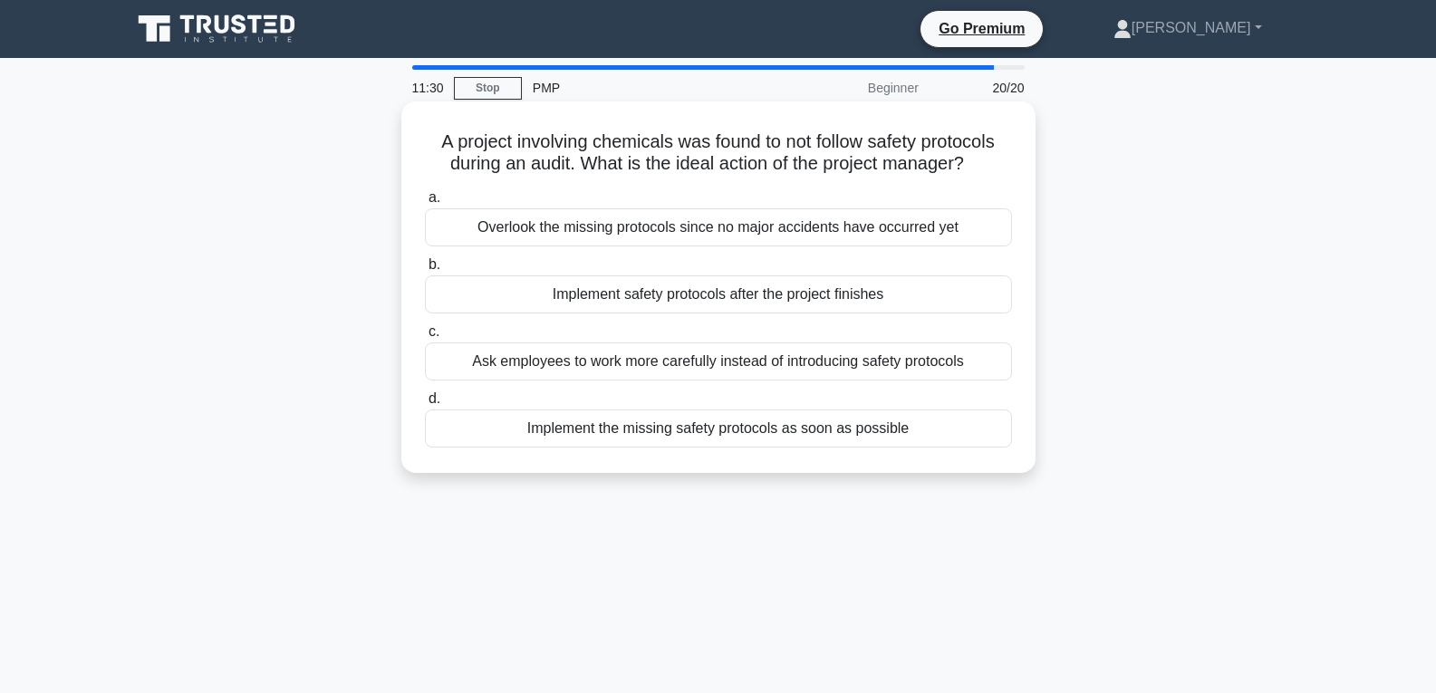
click at [595, 439] on div "Implement the missing safety protocols as soon as possible" at bounding box center [718, 429] width 587 height 38
click at [425, 405] on input "d. Implement the missing safety protocols as soon as possible" at bounding box center [425, 399] width 0 height 12
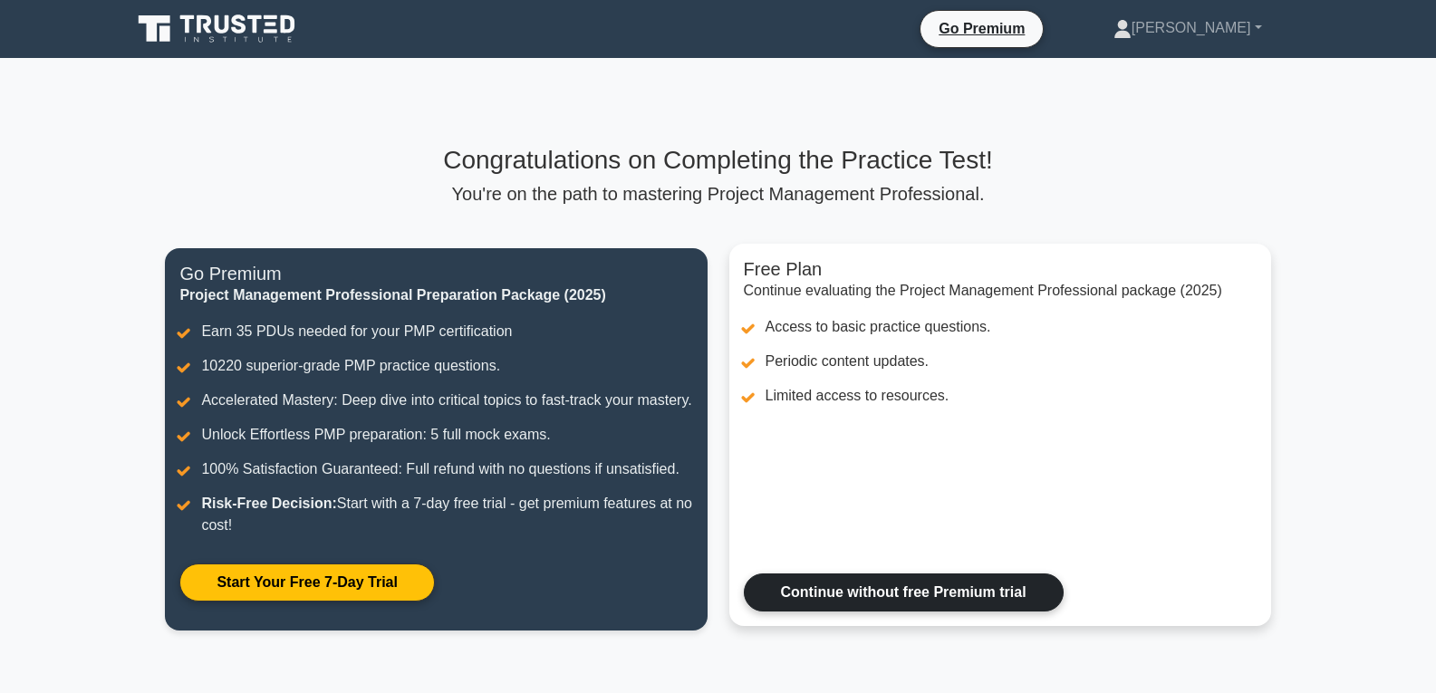
click at [886, 606] on link "Continue without free Premium trial" at bounding box center [904, 593] width 320 height 38
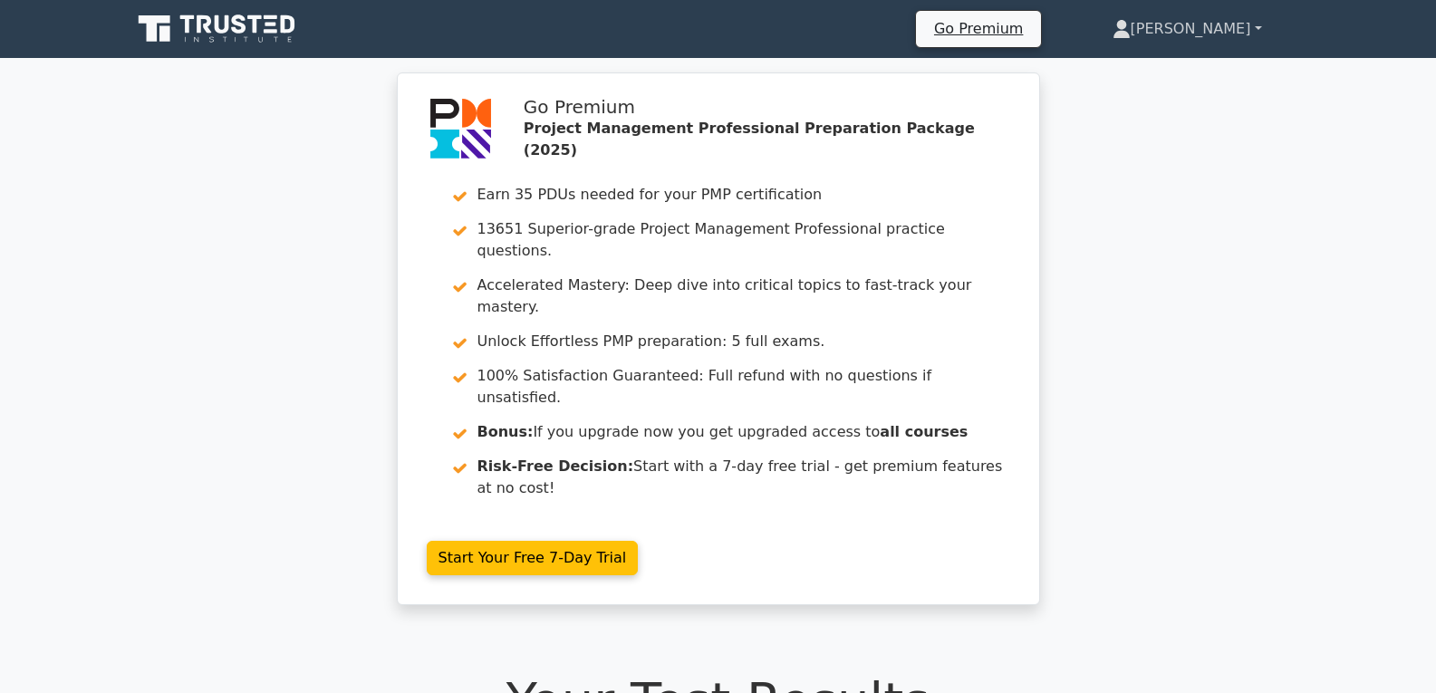
click at [1257, 31] on link "[PERSON_NAME]" at bounding box center [1187, 29] width 236 height 36
click at [1197, 286] on div "Go Premium Project Management Professional Preparation Package (2025) Earn 35 P…" at bounding box center [718, 349] width 1436 height 554
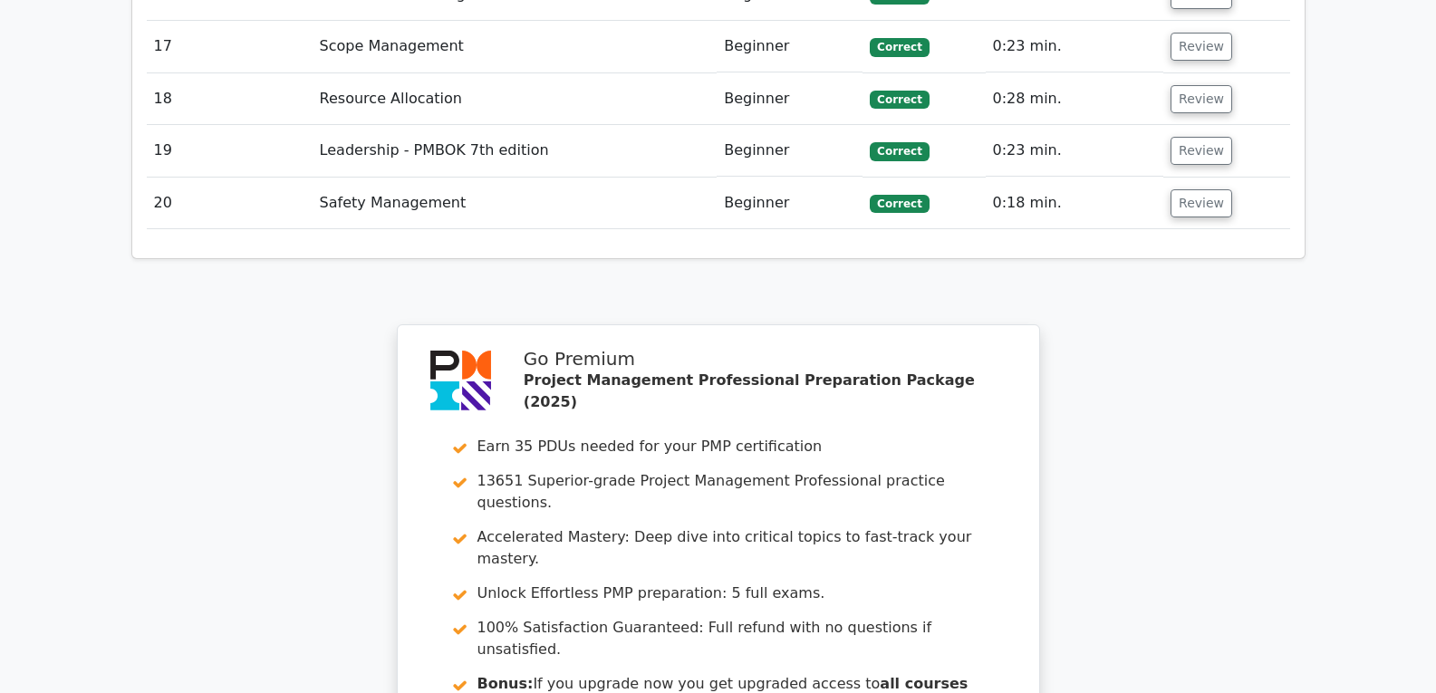
scroll to position [3767, 0]
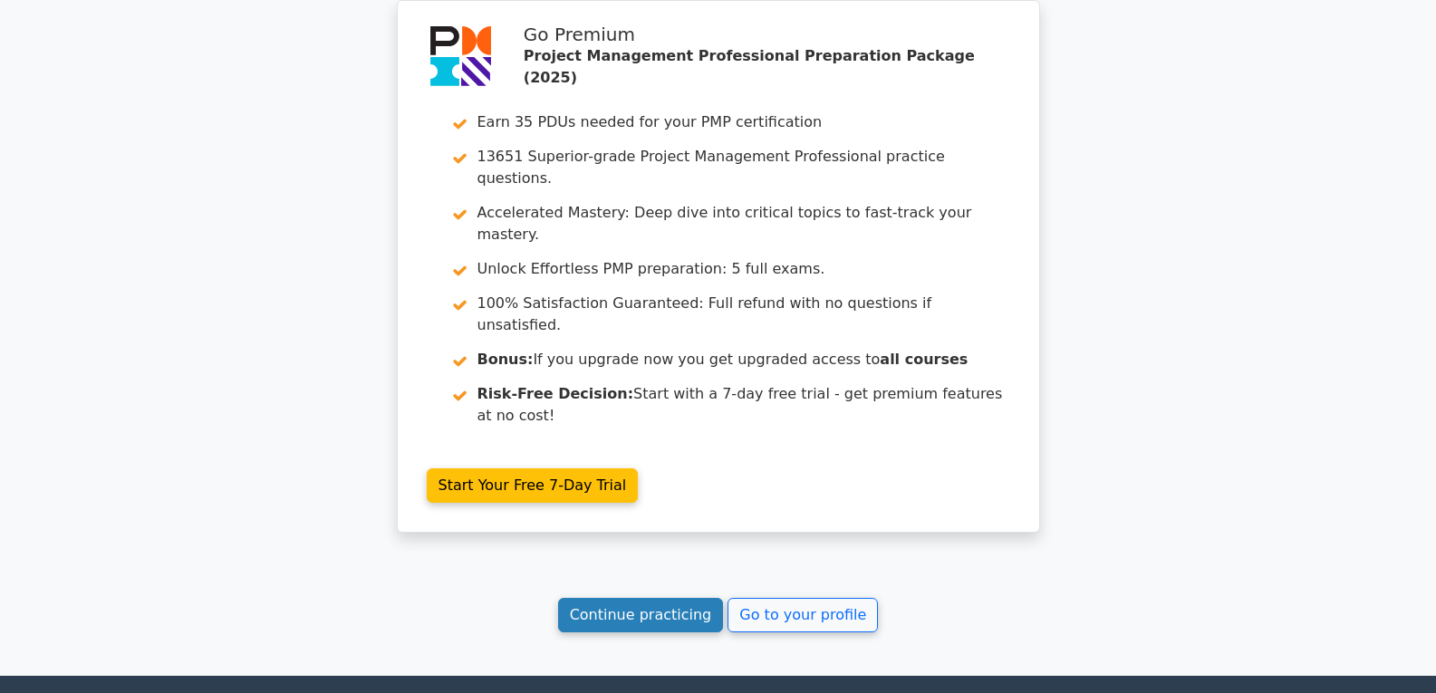
click at [660, 598] on link "Continue practicing" at bounding box center [641, 615] width 166 height 34
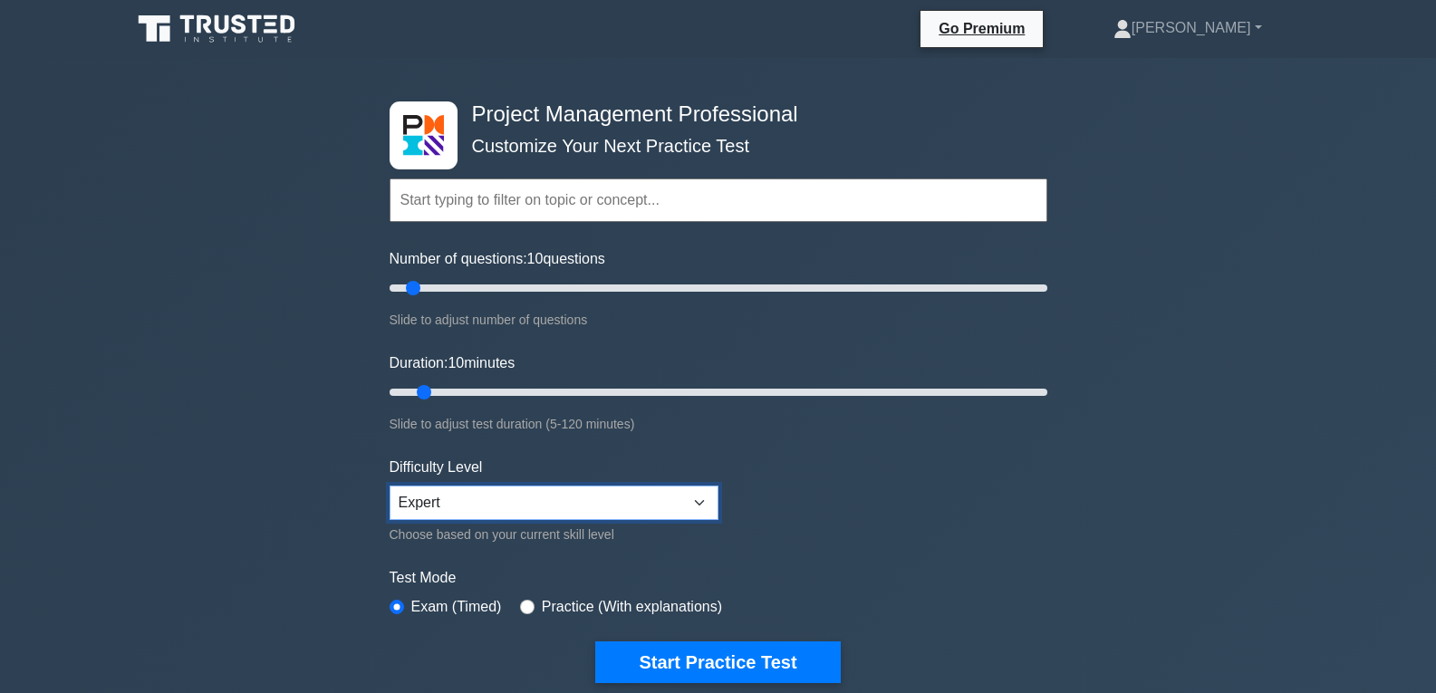
click at [703, 498] on select "Beginner Intermediate Expert" at bounding box center [554, 503] width 329 height 34
click at [884, 494] on form "Topics Scope Management Time Management Cost Management Quality Management Risk…" at bounding box center [719, 403] width 658 height 560
click at [674, 209] on input "text" at bounding box center [719, 199] width 658 height 43
drag, startPoint x: 413, startPoint y: 281, endPoint x: 1244, endPoint y: 289, distance: 830.8
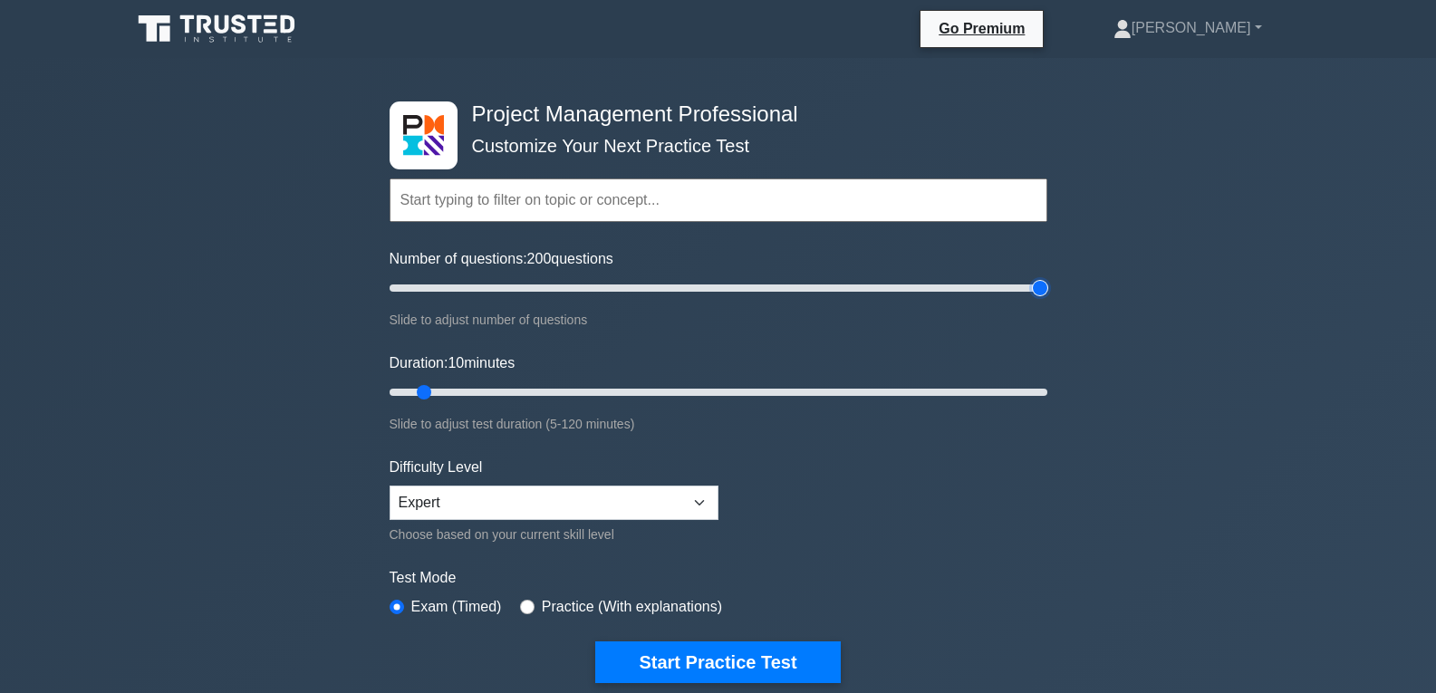
click at [1047, 289] on input "Number of questions: 200 questions" at bounding box center [719, 288] width 658 height 22
drag, startPoint x: 1044, startPoint y: 283, endPoint x: 981, endPoint y: 283, distance: 62.5
type input "180"
click at [981, 283] on input "Number of questions: 180 questions" at bounding box center [719, 288] width 658 height 22
drag, startPoint x: 423, startPoint y: 391, endPoint x: 1073, endPoint y: 376, distance: 649.8
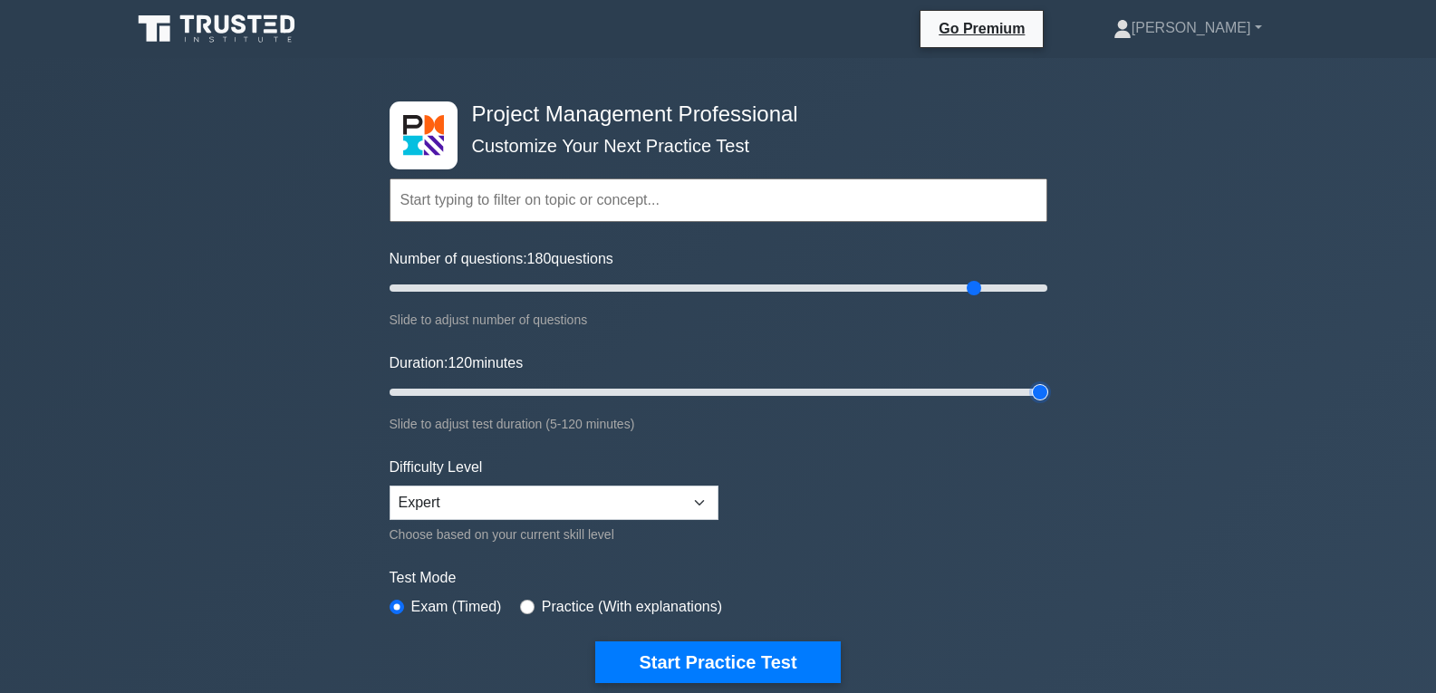
click at [1047, 381] on input "Duration: 120 minutes" at bounding box center [719, 392] width 658 height 22
drag, startPoint x: 1040, startPoint y: 394, endPoint x: 1071, endPoint y: 385, distance: 32.1
click at [1047, 385] on input "Duration: 120 minutes" at bounding box center [719, 392] width 658 height 22
drag, startPoint x: 1038, startPoint y: 389, endPoint x: 441, endPoint y: 381, distance: 597.1
type input "15"
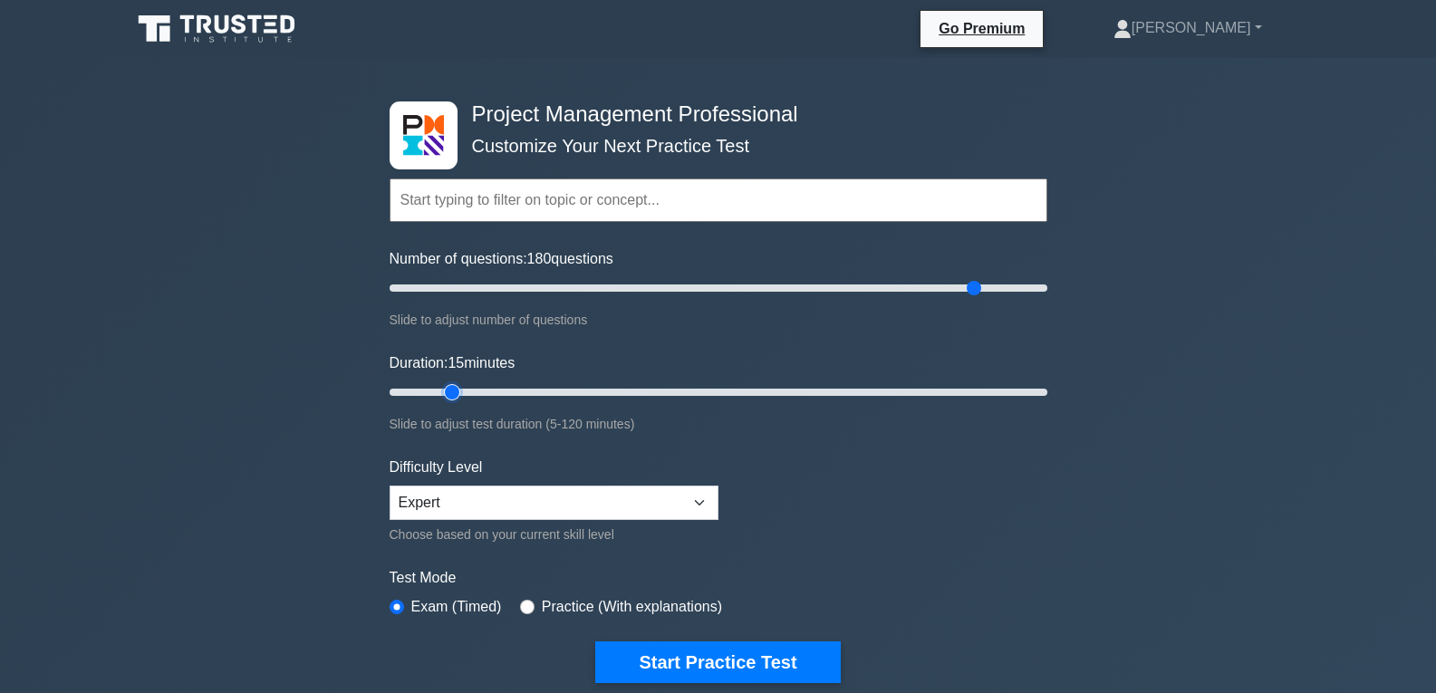
click at [441, 381] on input "Duration: 15 minutes" at bounding box center [719, 392] width 658 height 22
drag, startPoint x: 971, startPoint y: 288, endPoint x: 460, endPoint y: 295, distance: 511.0
type input "25"
click at [460, 295] on input "Number of questions: 25 questions" at bounding box center [719, 288] width 658 height 22
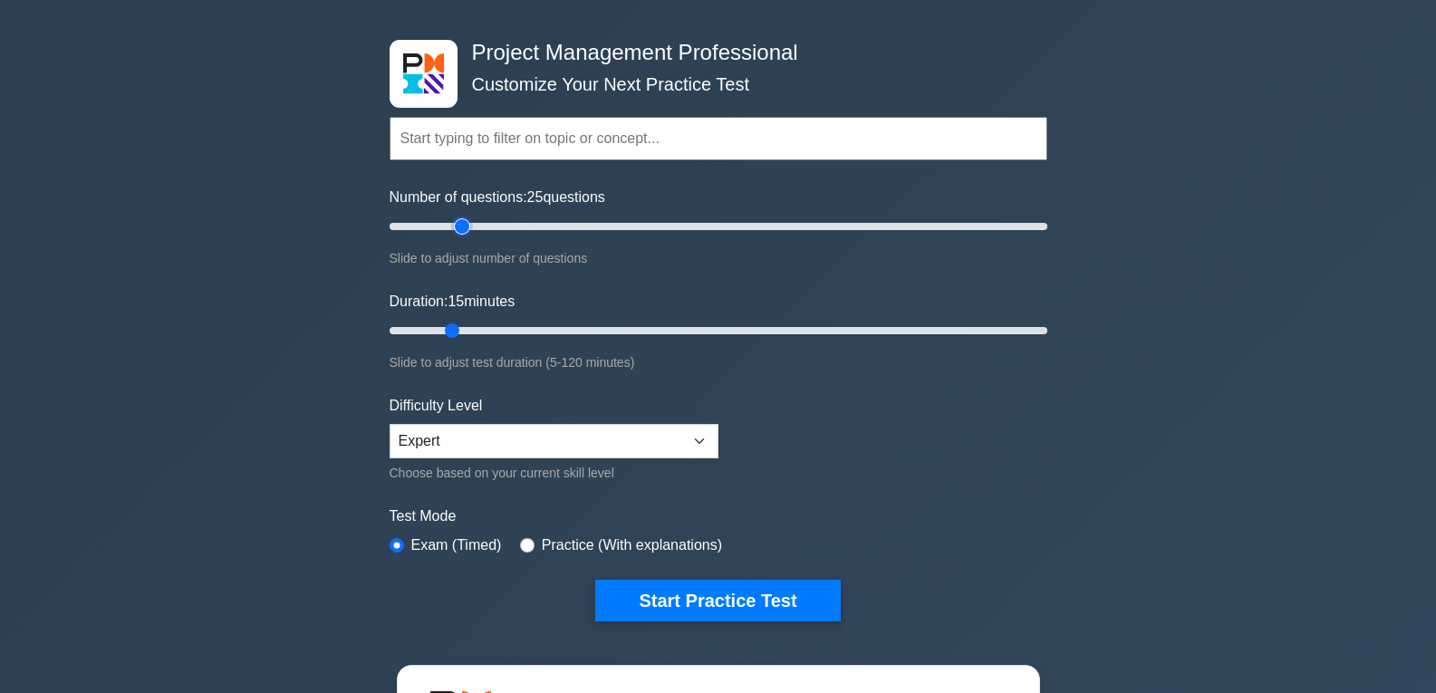
scroll to position [91, 0]
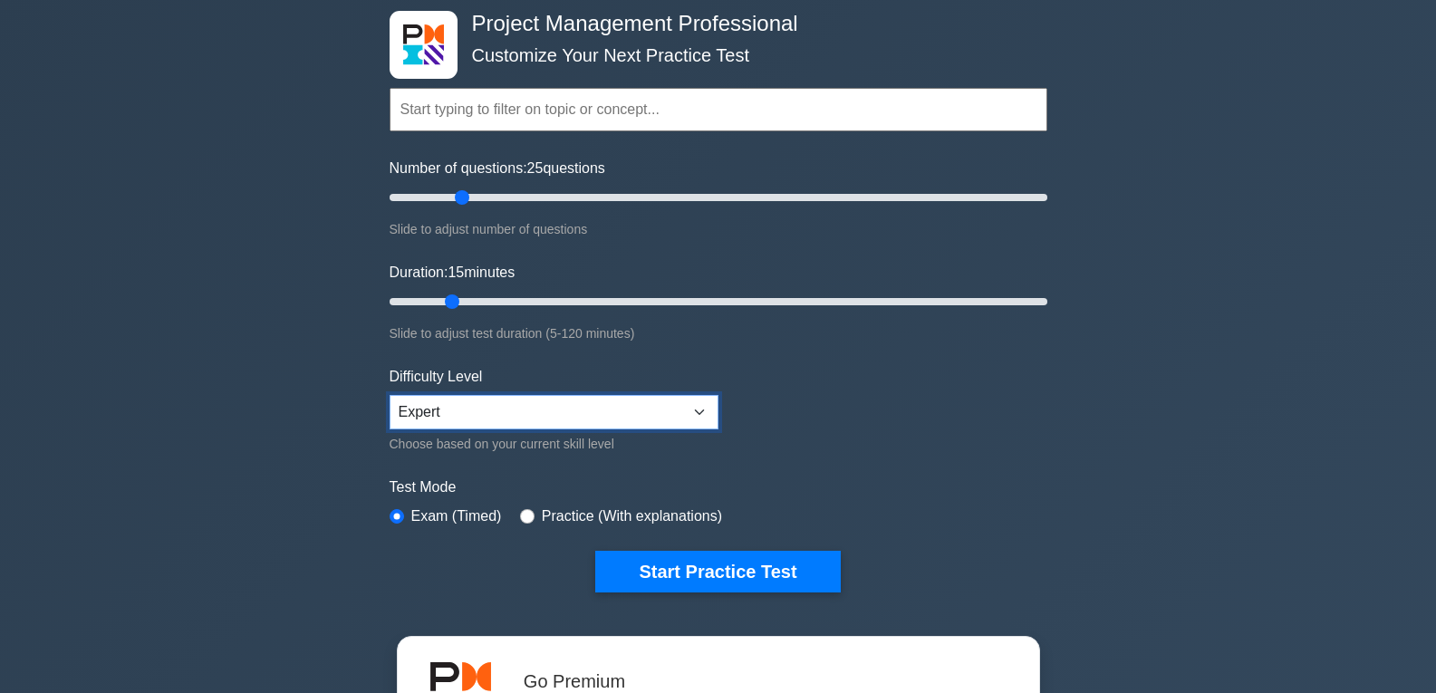
click at [699, 414] on select "Beginner Intermediate Expert" at bounding box center [554, 412] width 329 height 34
click at [1058, 410] on div "Project Management Professional Customize Your Next Practice Test Topics Scope …" at bounding box center [718, 537] width 1436 height 1140
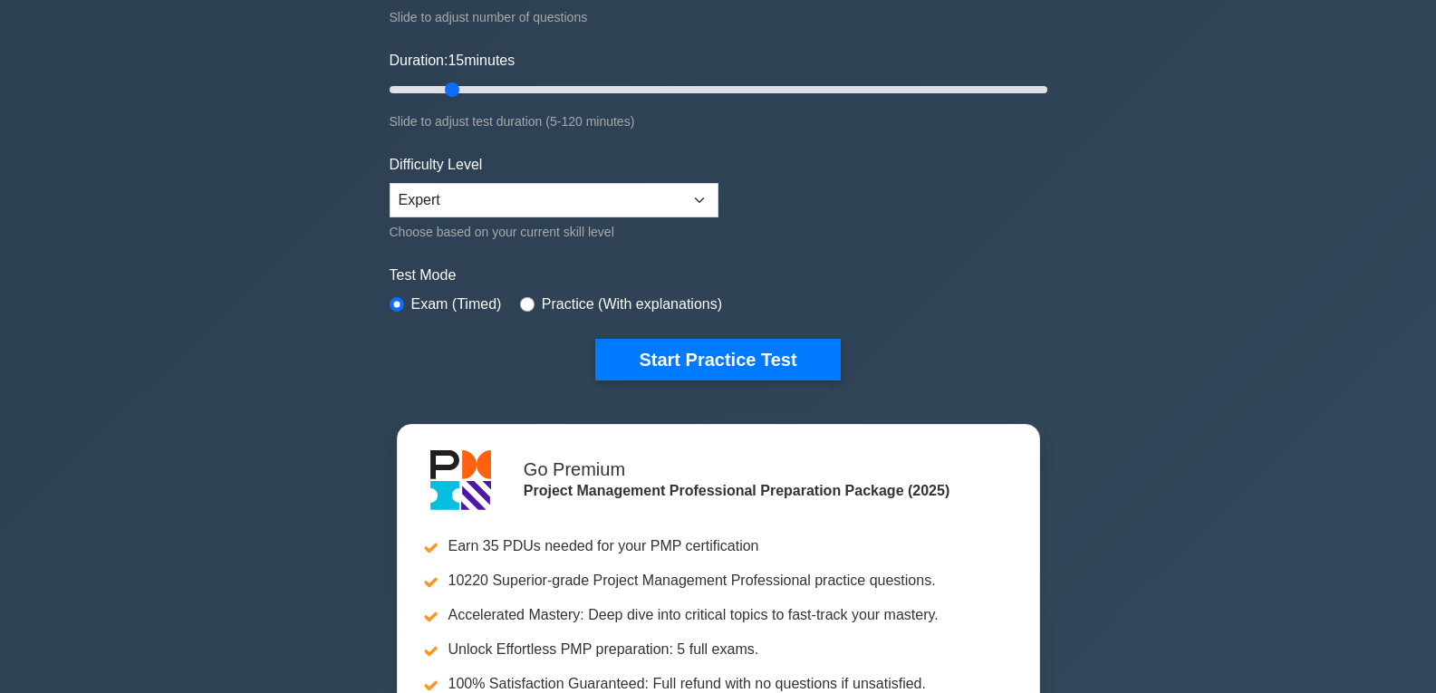
scroll to position [272, 0]
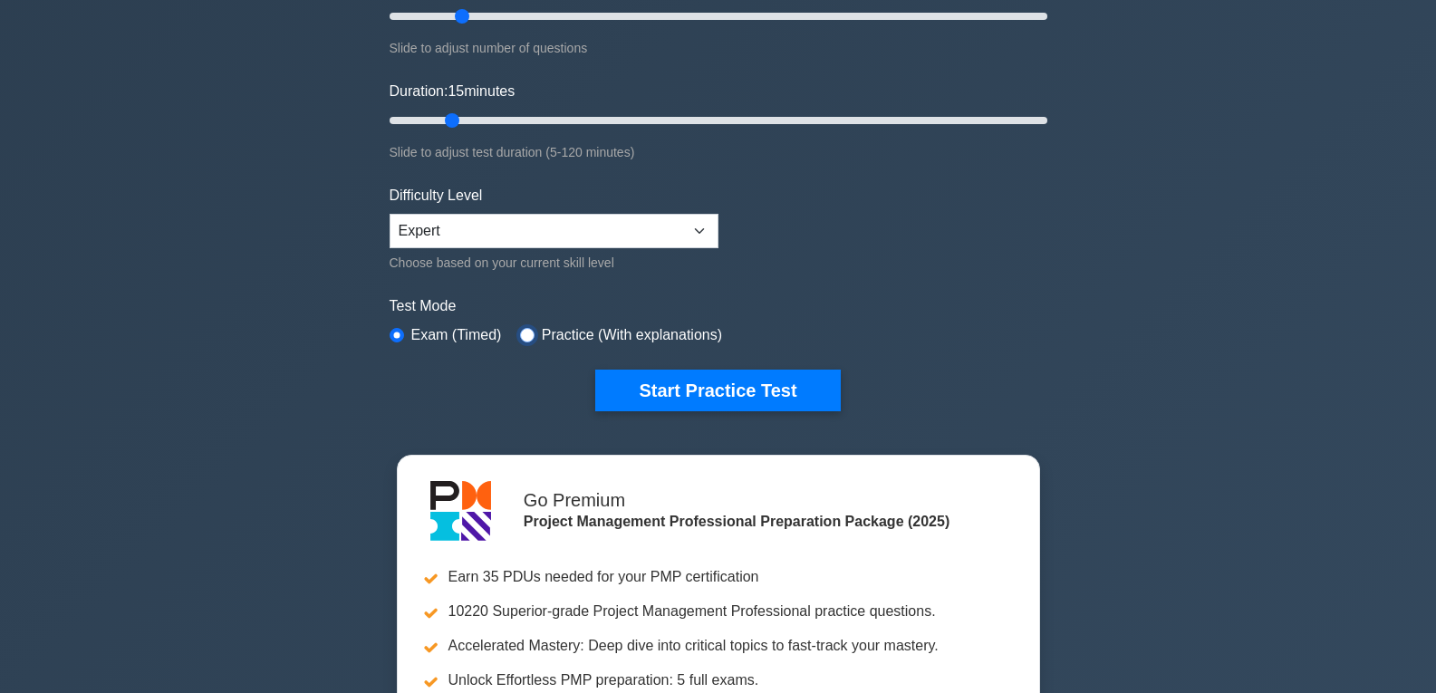
click at [520, 333] on input "radio" at bounding box center [527, 335] width 14 height 14
radio input "true"
click at [388, 333] on div "Project Management Professional Customize Your Next Practice Test Topics Scope …" at bounding box center [719, 120] width 680 height 669
click at [391, 335] on input "radio" at bounding box center [397, 335] width 14 height 14
radio input "true"
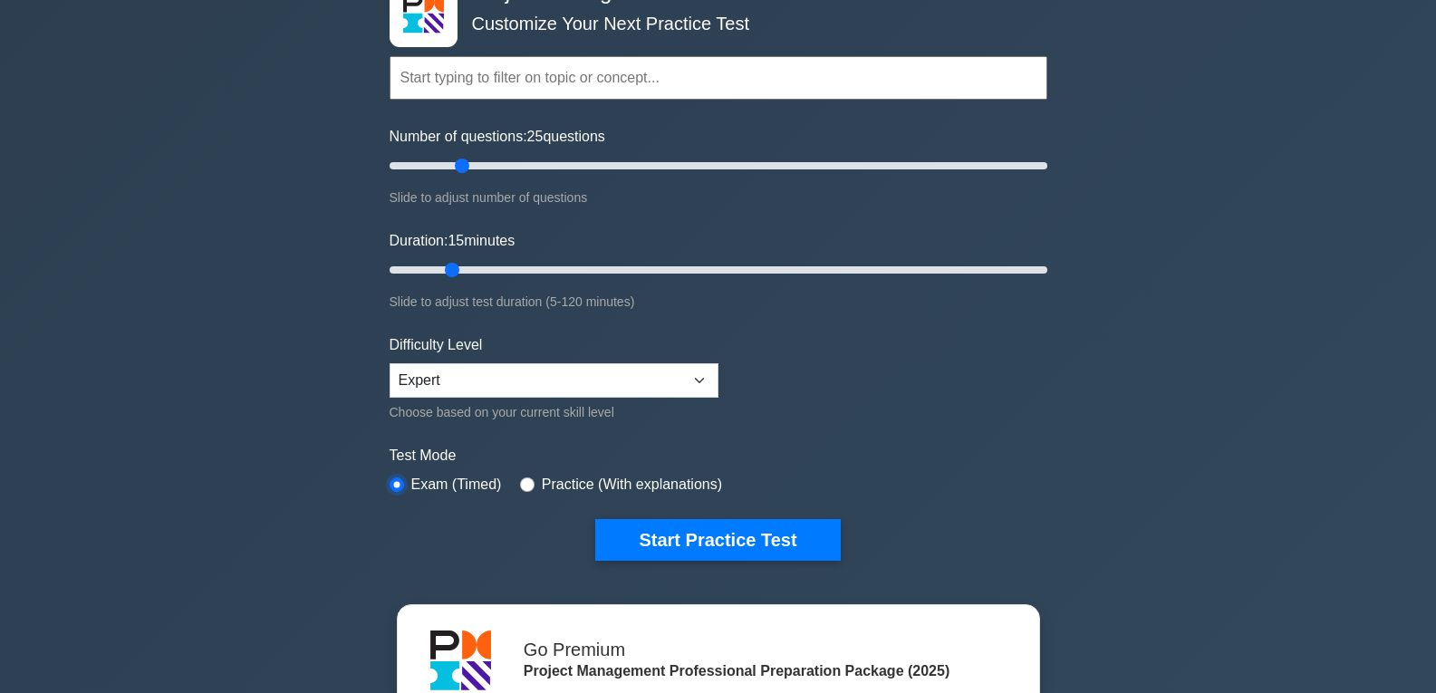
scroll to position [0, 0]
